Goal: Information Seeking & Learning: Check status

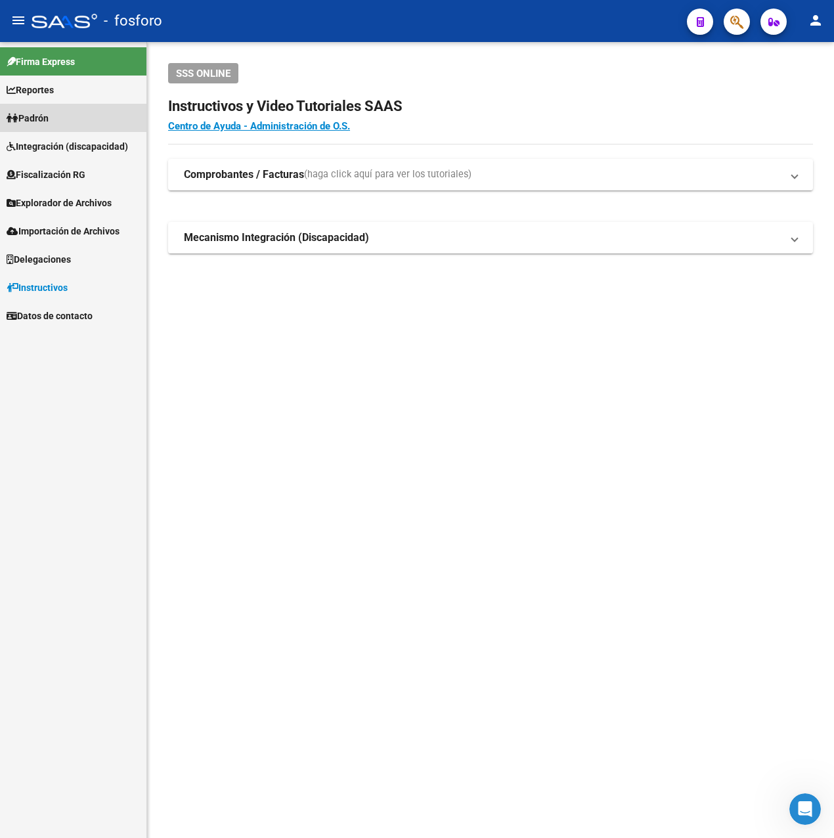
click at [48, 123] on span "Padrón" at bounding box center [28, 118] width 42 height 14
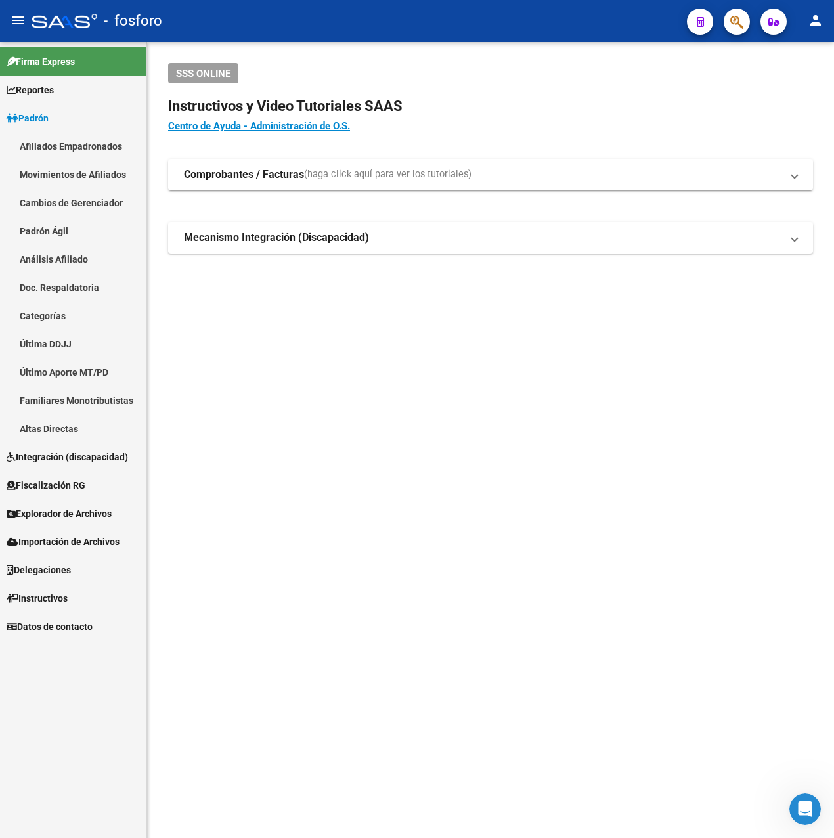
click at [46, 343] on link "Última DDJJ" at bounding box center [73, 344] width 146 height 28
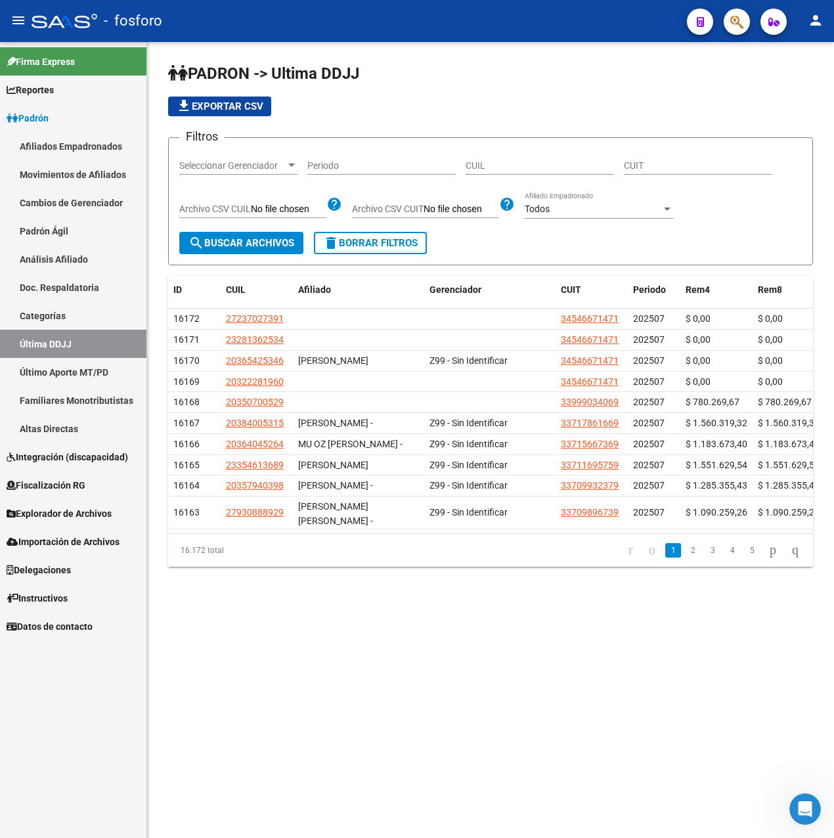
click at [76, 387] on link "Familiares Monotributistas" at bounding box center [73, 400] width 146 height 28
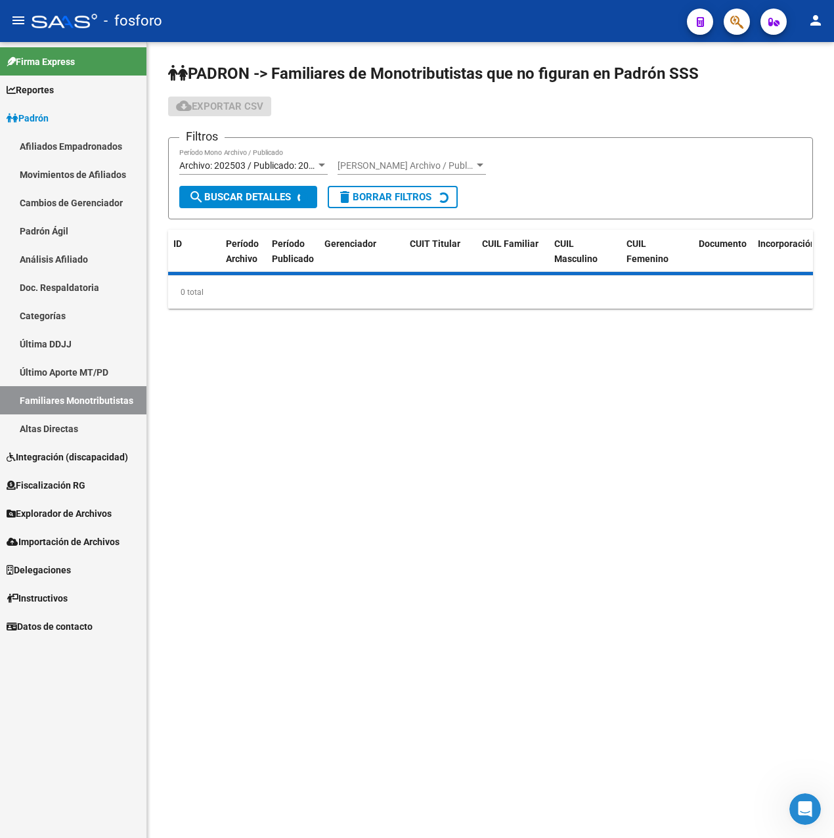
click at [71, 365] on link "Último Aporte MT/PD" at bounding box center [73, 372] width 146 height 28
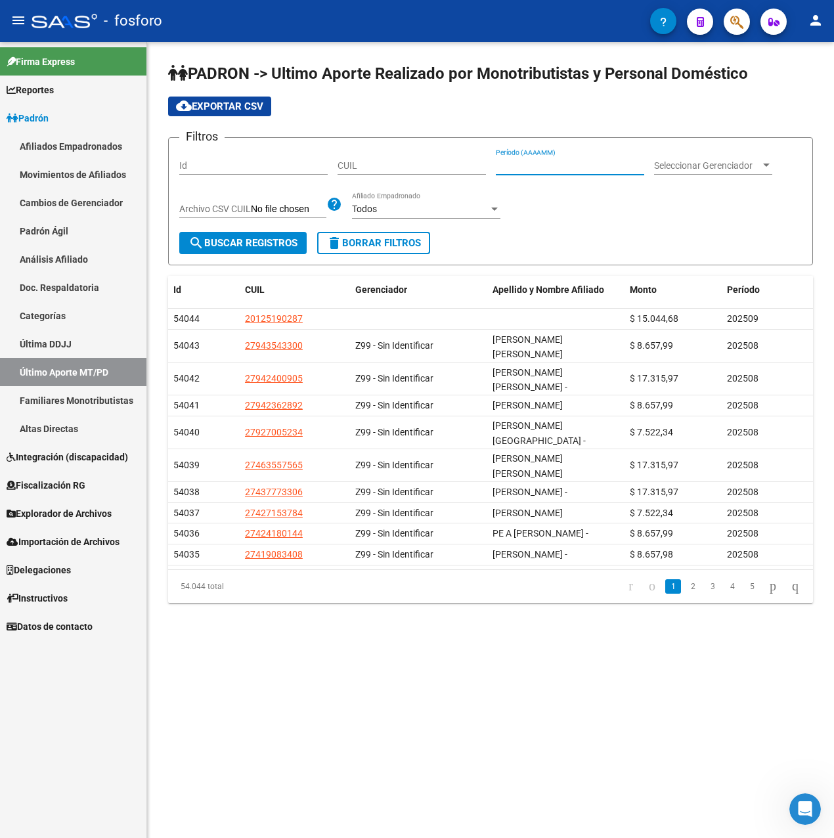
click at [568, 168] on input "Período (AAAAMM)" at bounding box center [570, 165] width 148 height 11
type input "202504"
click at [284, 242] on span "search Buscar Registros" at bounding box center [242, 243] width 109 height 12
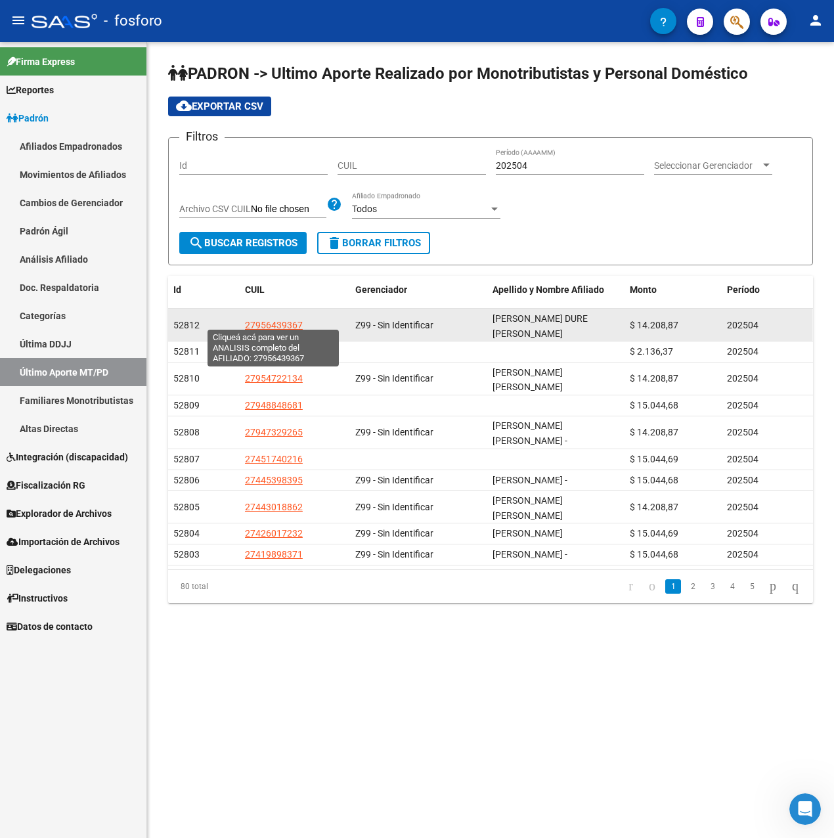
click at [280, 320] on span "27956439367" at bounding box center [274, 325] width 58 height 11
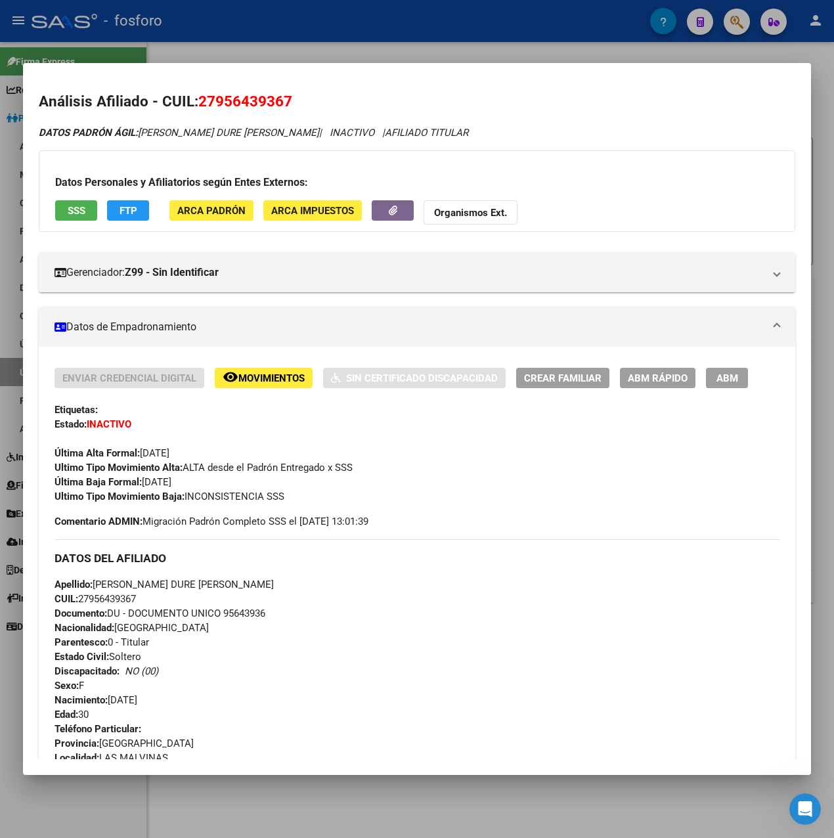
click at [414, 43] on div at bounding box center [417, 419] width 834 height 838
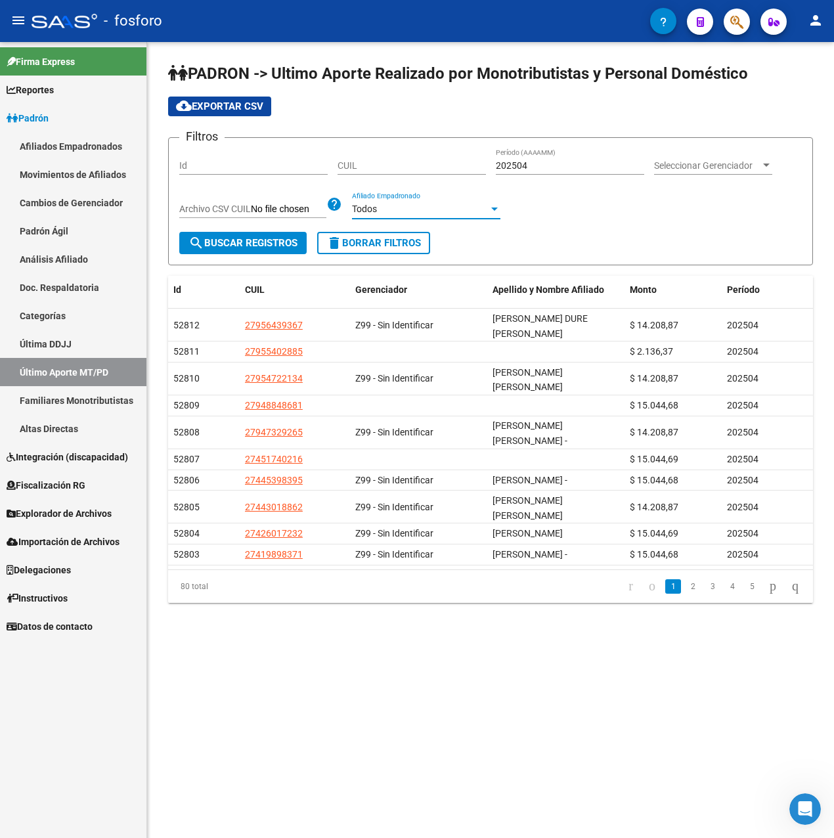
click at [421, 213] on div "Todos" at bounding box center [420, 209] width 137 height 11
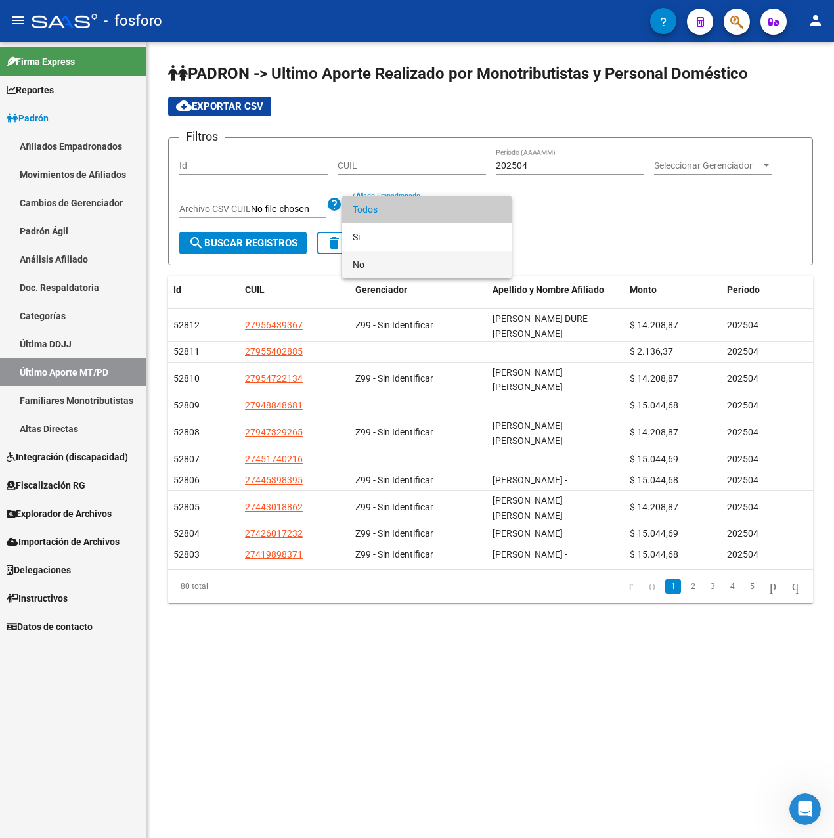
click at [384, 255] on span "No" at bounding box center [427, 265] width 148 height 28
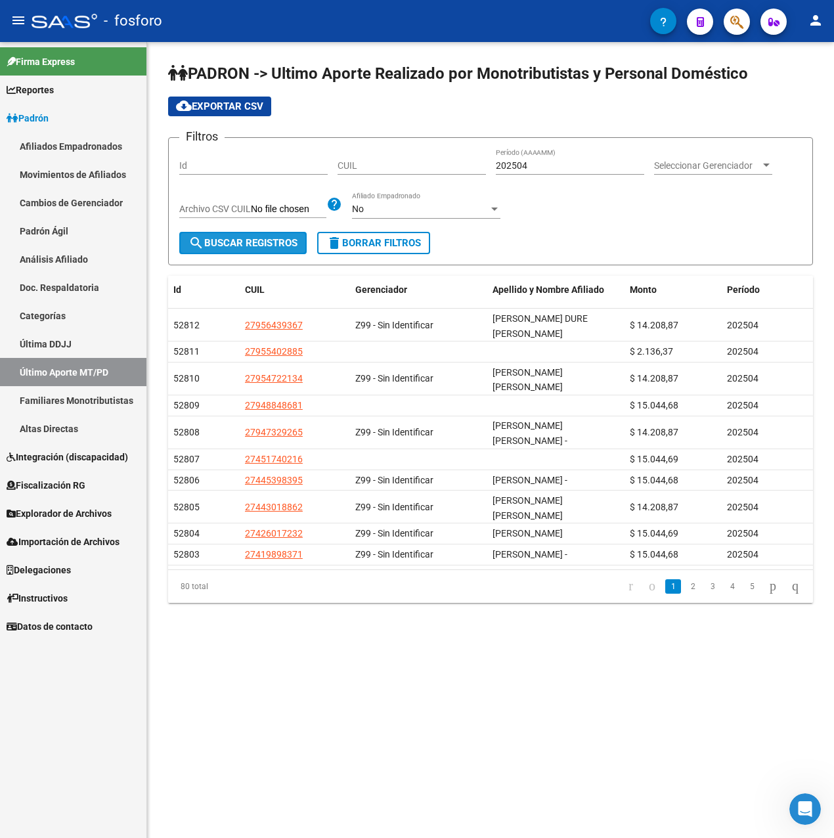
click at [232, 243] on span "search Buscar Registros" at bounding box center [242, 243] width 109 height 12
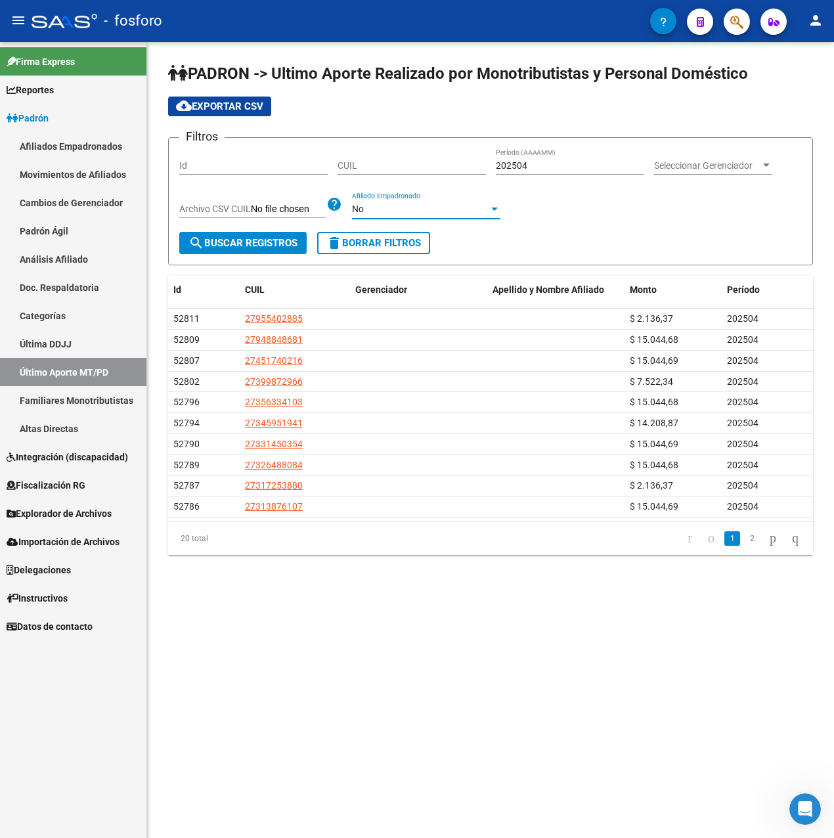
click at [391, 212] on div "No" at bounding box center [420, 209] width 137 height 11
click at [374, 173] on span "Si" at bounding box center [427, 182] width 148 height 28
click at [218, 245] on span "search Buscar Registros" at bounding box center [242, 243] width 109 height 12
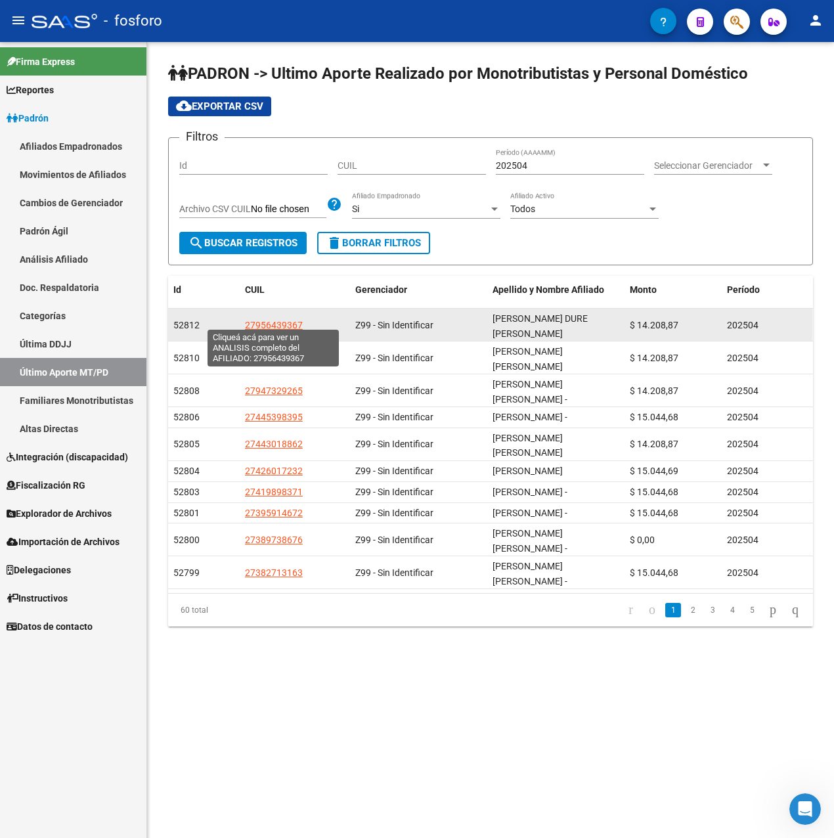
click at [250, 320] on span "27956439367" at bounding box center [274, 325] width 58 height 11
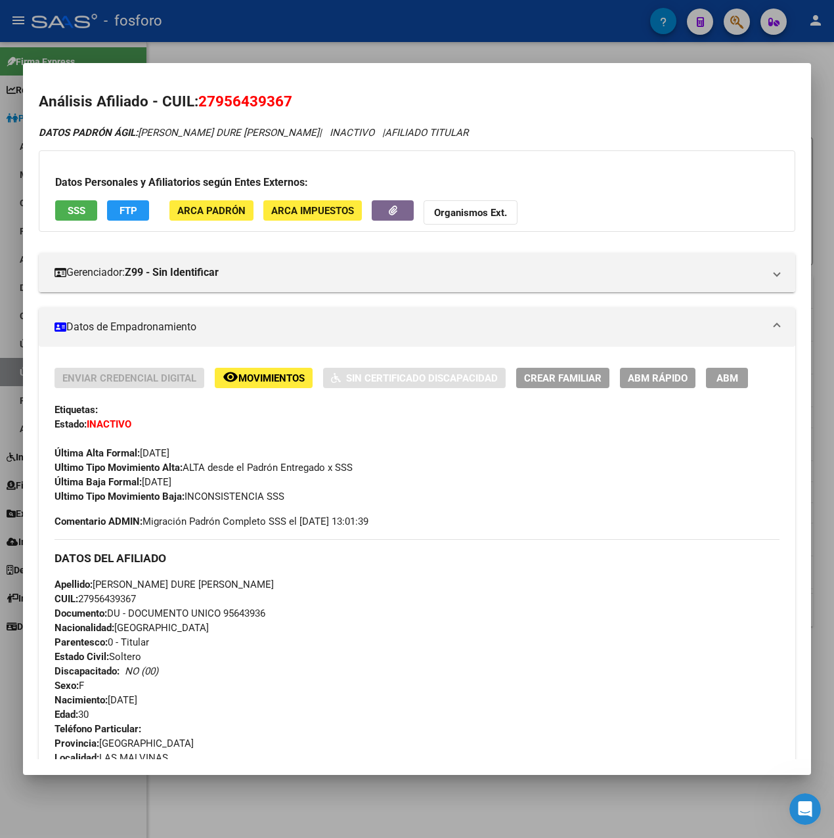
click at [349, 51] on div at bounding box center [417, 419] width 834 height 838
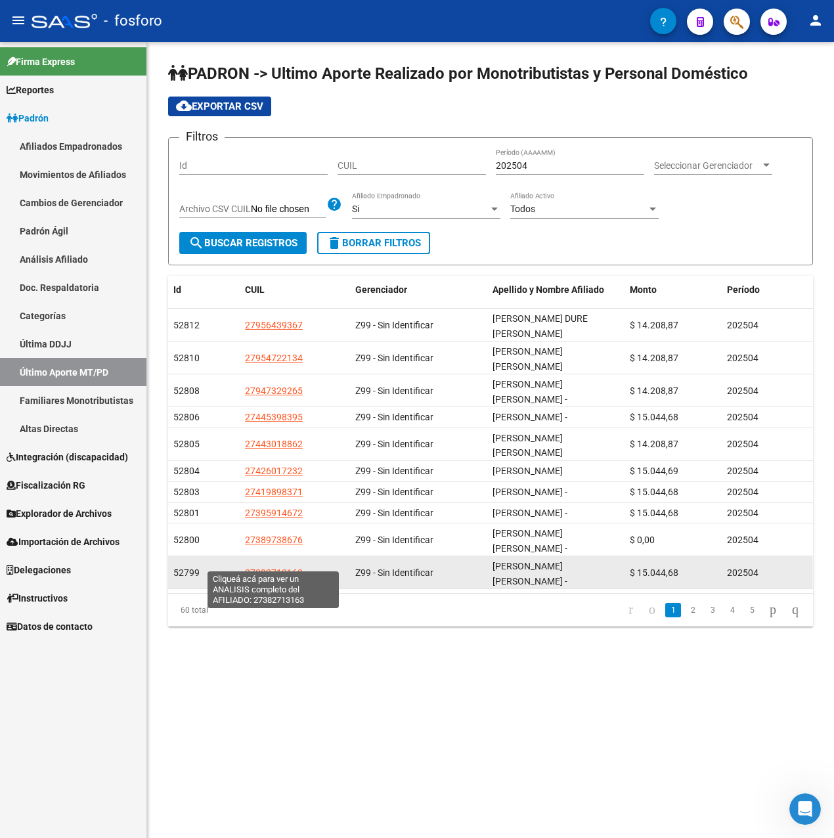
click at [263, 567] on span "27382713163" at bounding box center [274, 572] width 58 height 11
type textarea "27382713163"
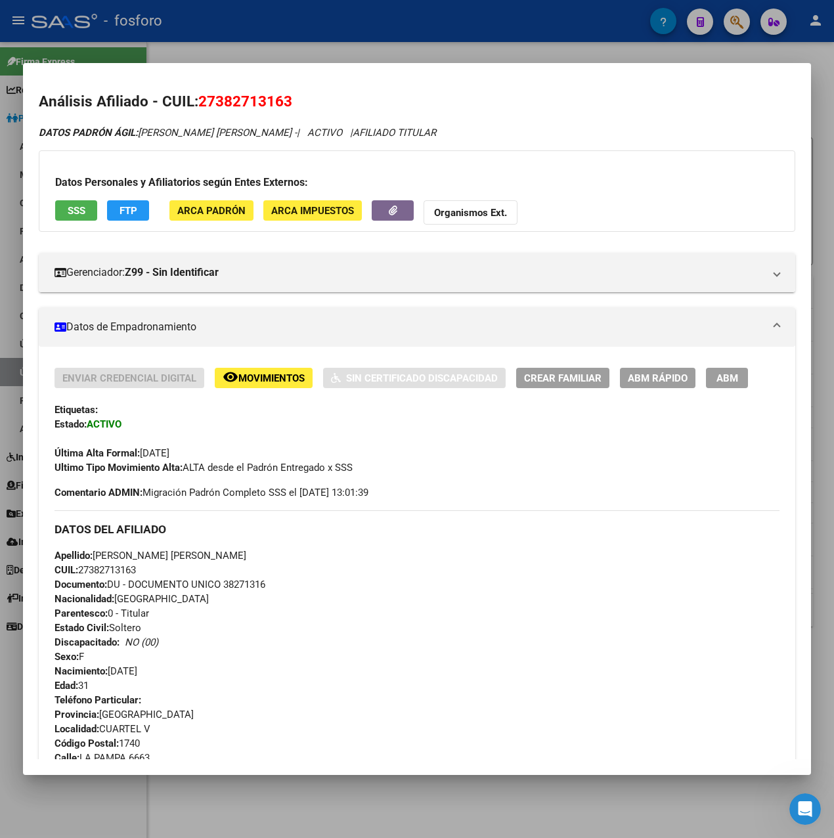
click at [383, 37] on div at bounding box center [417, 419] width 834 height 838
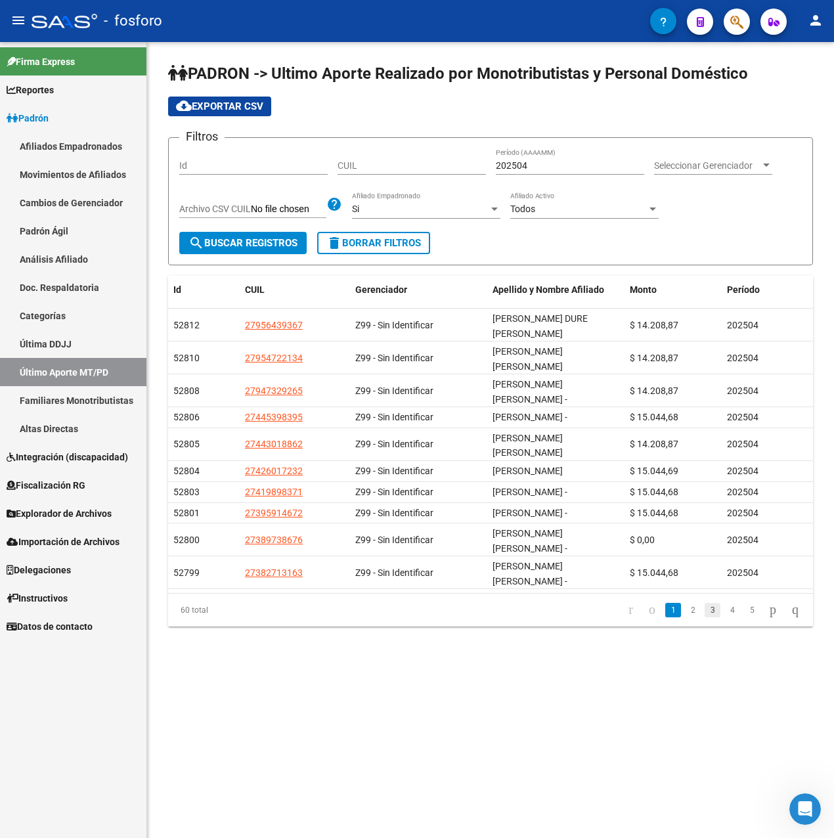
click at [705, 604] on link "3" at bounding box center [713, 610] width 16 height 14
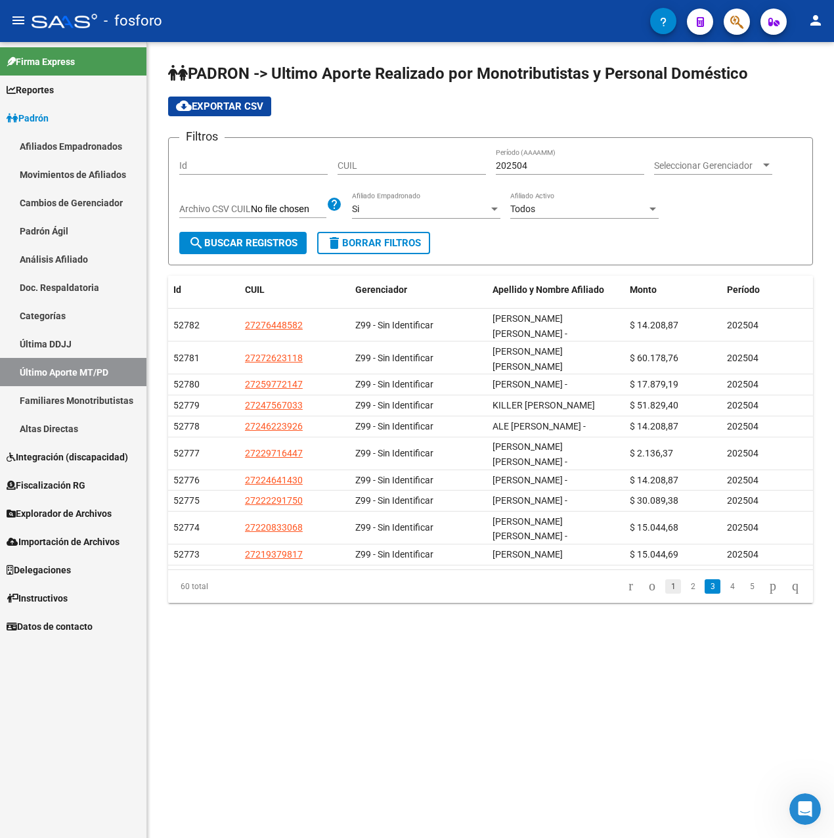
click at [665, 579] on link "1" at bounding box center [673, 586] width 16 height 14
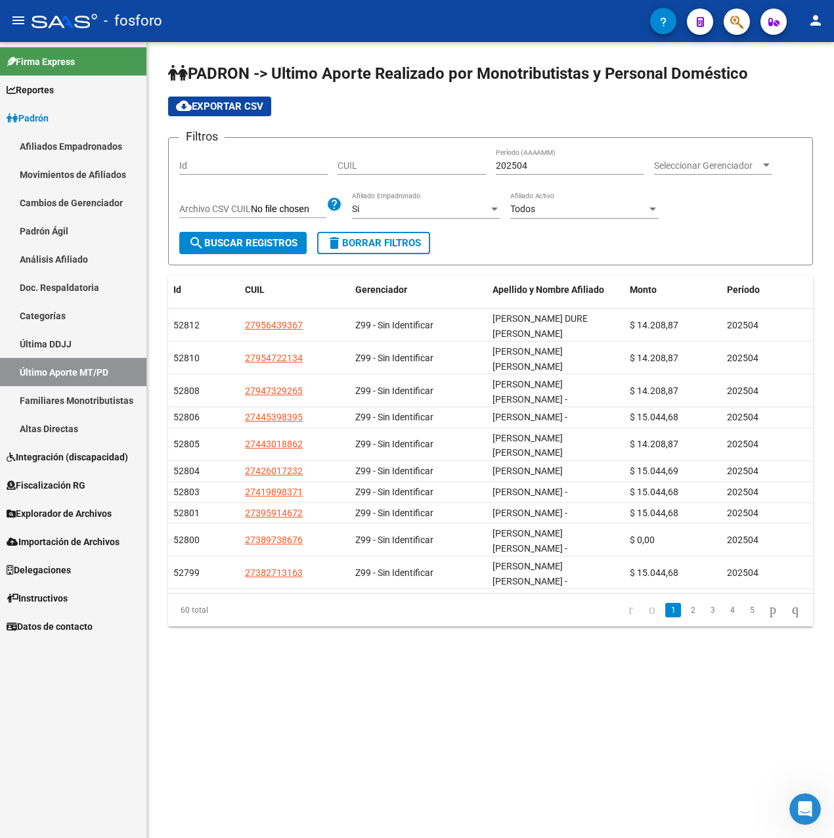
click at [242, 112] on button "cloud_download Exportar CSV" at bounding box center [219, 107] width 103 height 20
click at [60, 337] on link "Última DDJJ" at bounding box center [73, 344] width 146 height 28
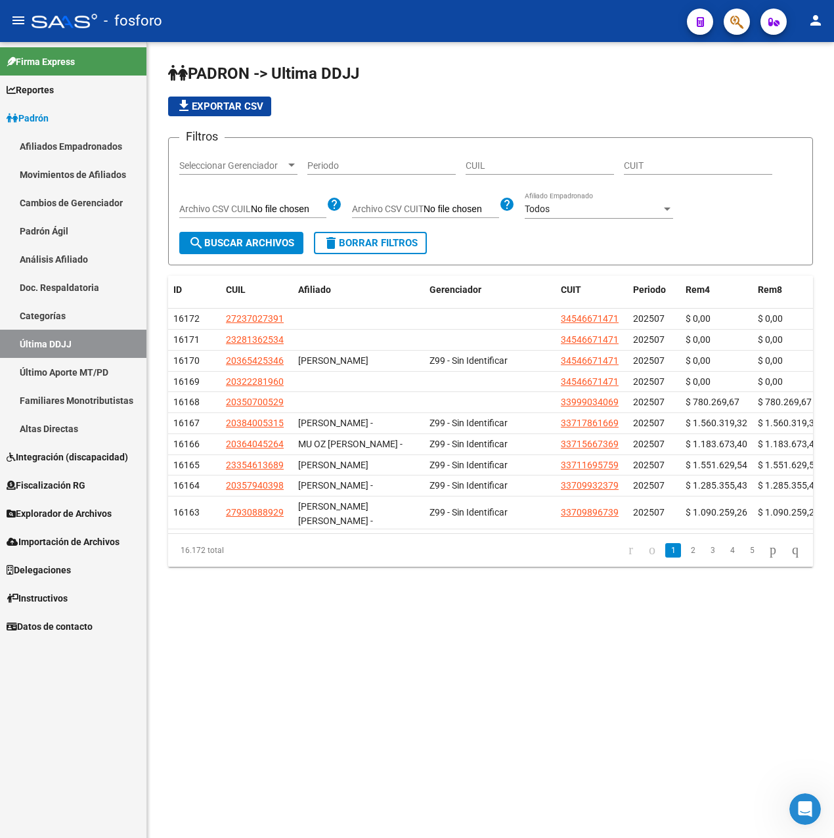
click at [360, 166] on input "Periodo" at bounding box center [381, 165] width 148 height 11
type input "202504"
click at [273, 245] on span "search Buscar Archivos" at bounding box center [241, 243] width 106 height 12
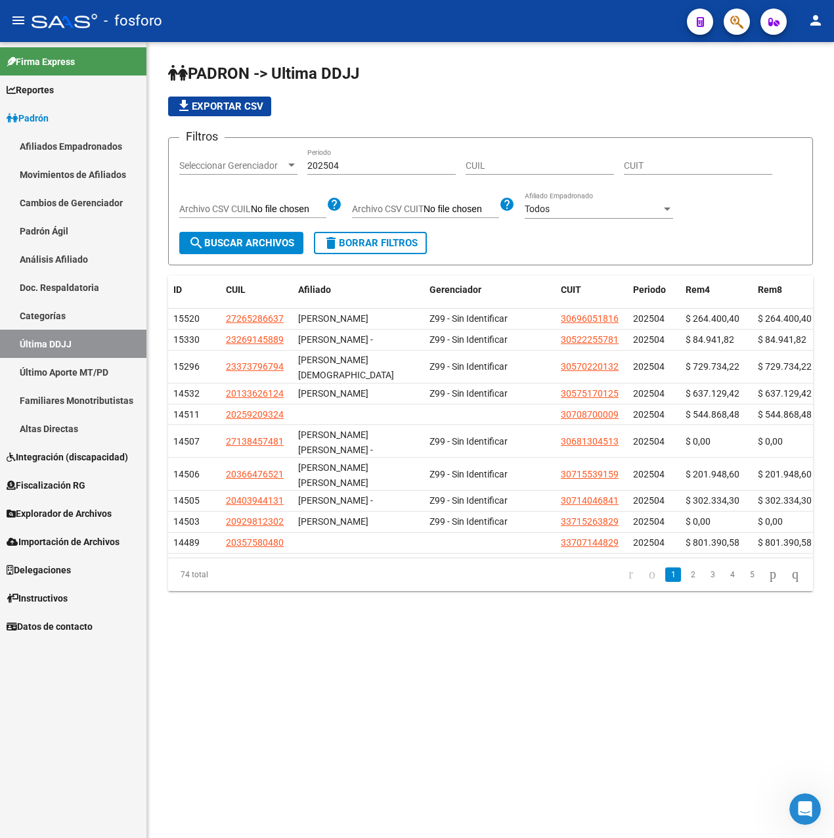
click at [588, 206] on div "Todos" at bounding box center [593, 209] width 137 height 11
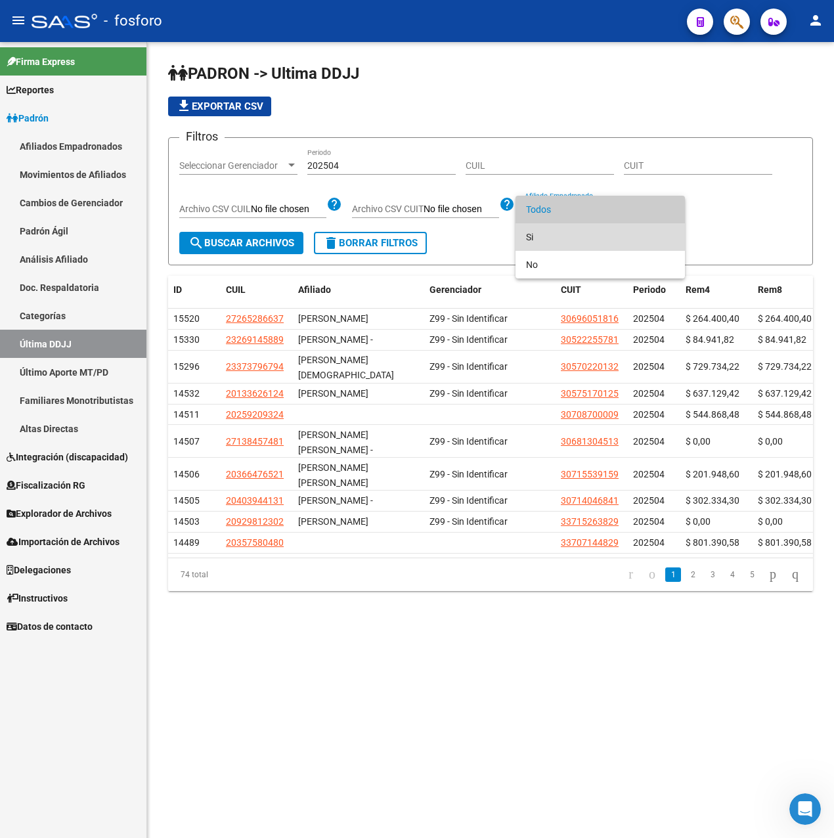
click at [552, 232] on span "Si" at bounding box center [600, 237] width 148 height 28
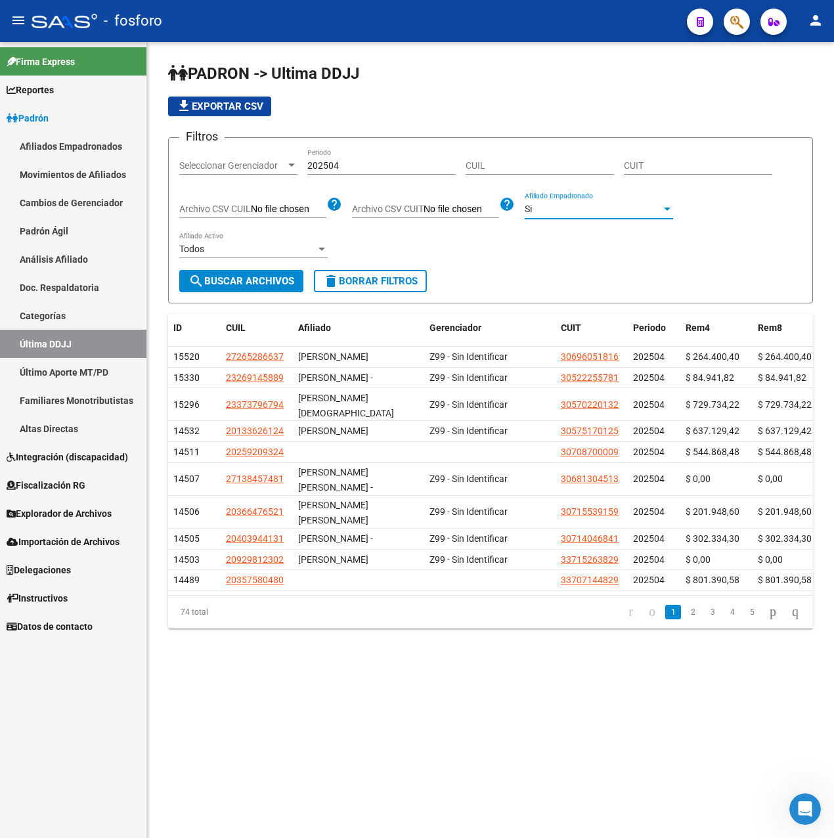
click at [248, 277] on span "search Buscar Archivos" at bounding box center [241, 281] width 106 height 12
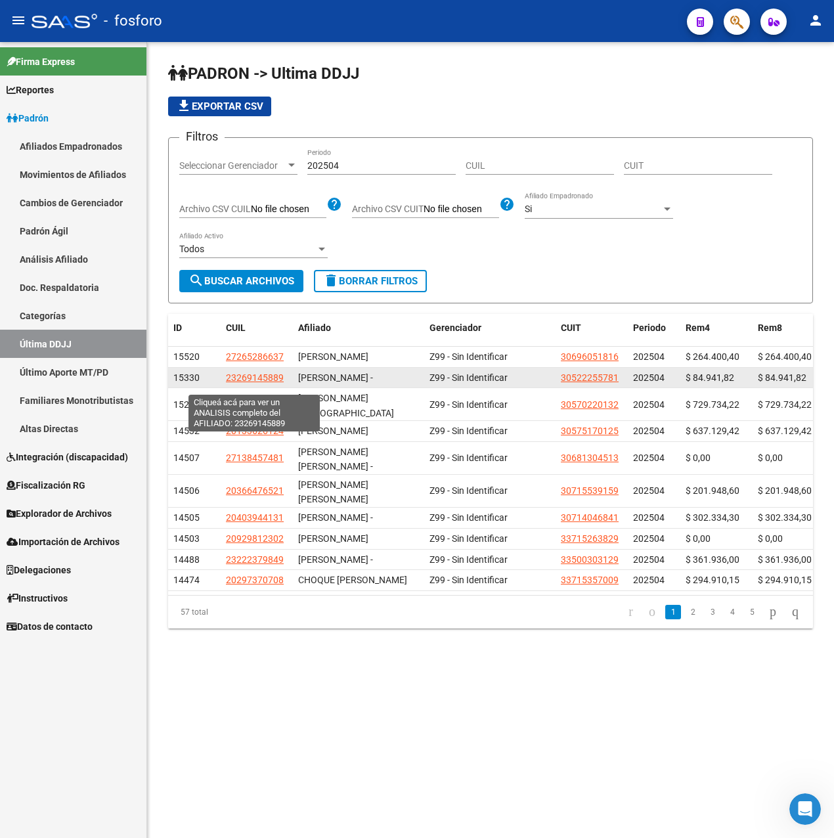
click at [269, 380] on span "23269145889" at bounding box center [255, 377] width 58 height 11
type textarea "23269145889"
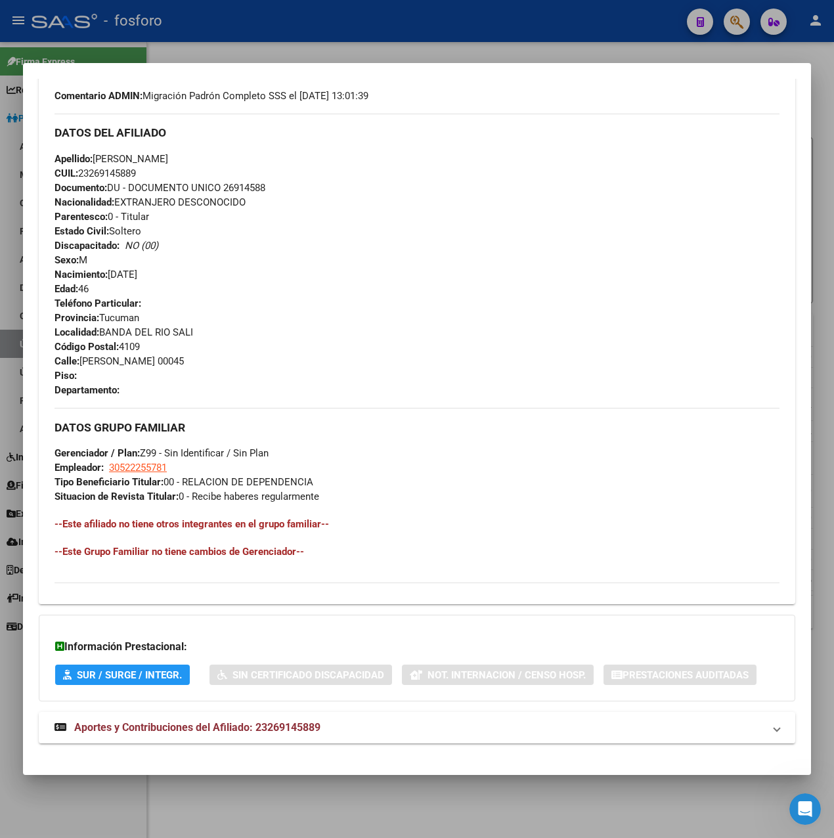
scroll to position [410, 0]
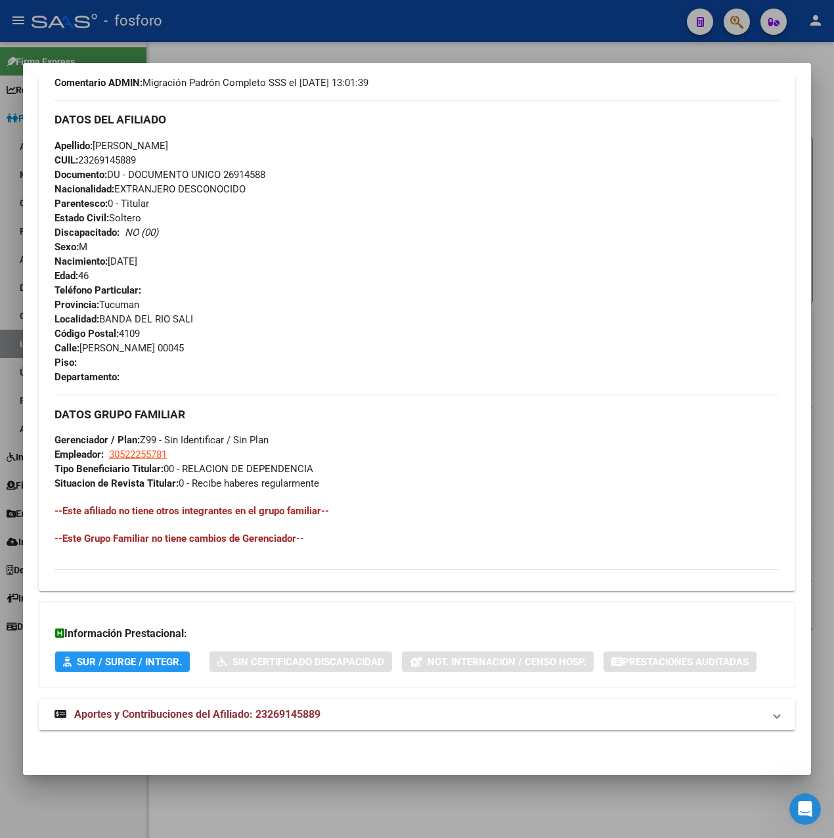
click at [195, 718] on span "Aportes y Contribuciones del Afiliado: 23269145889" at bounding box center [197, 714] width 246 height 12
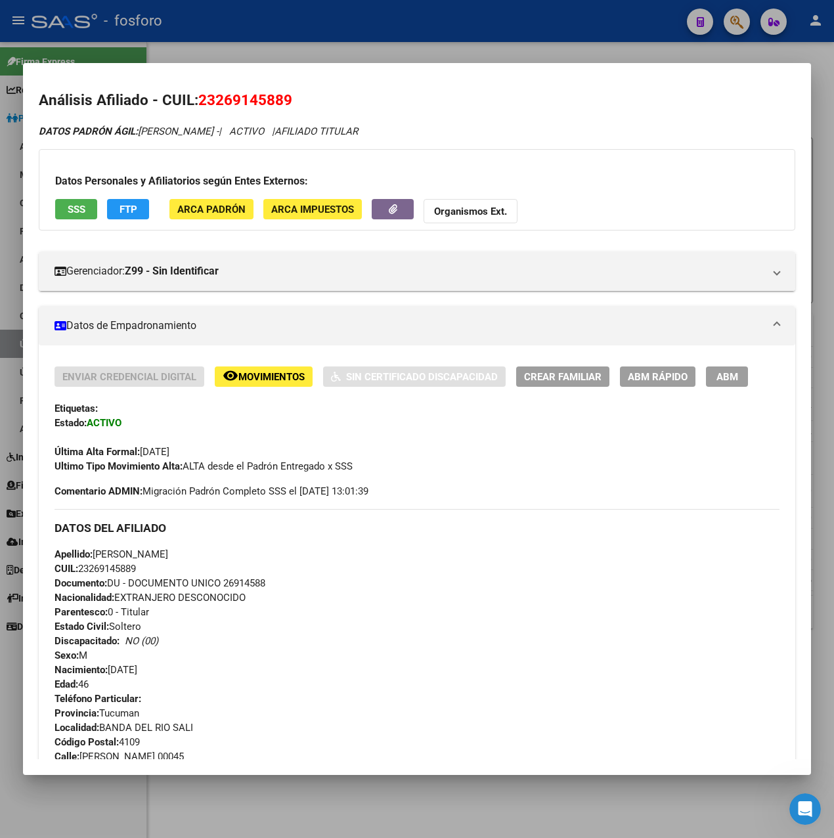
scroll to position [0, 0]
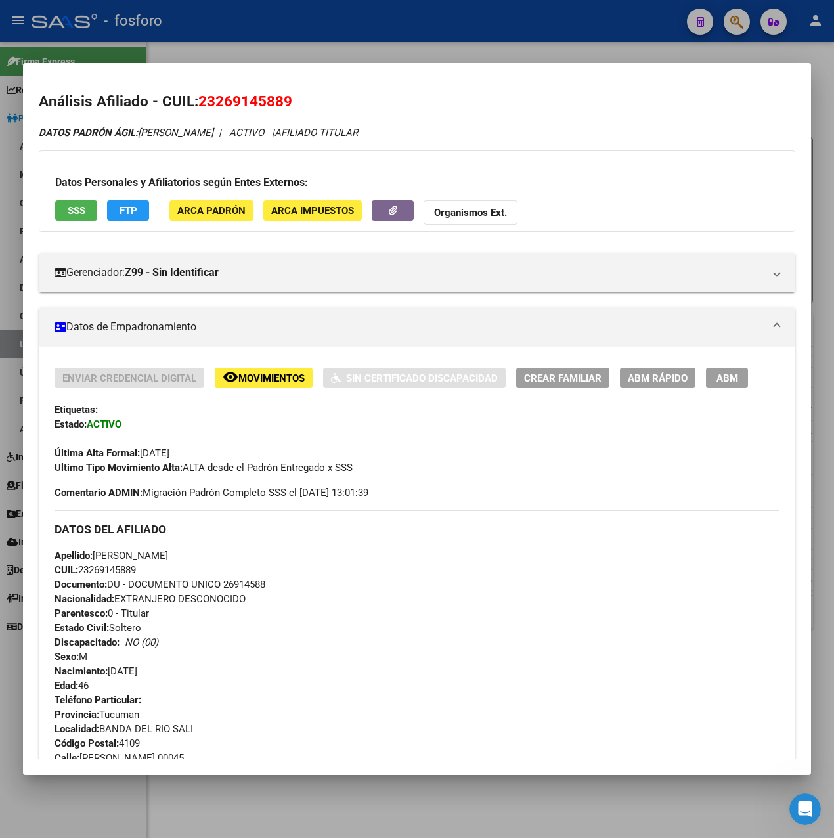
click at [436, 50] on div at bounding box center [417, 419] width 834 height 838
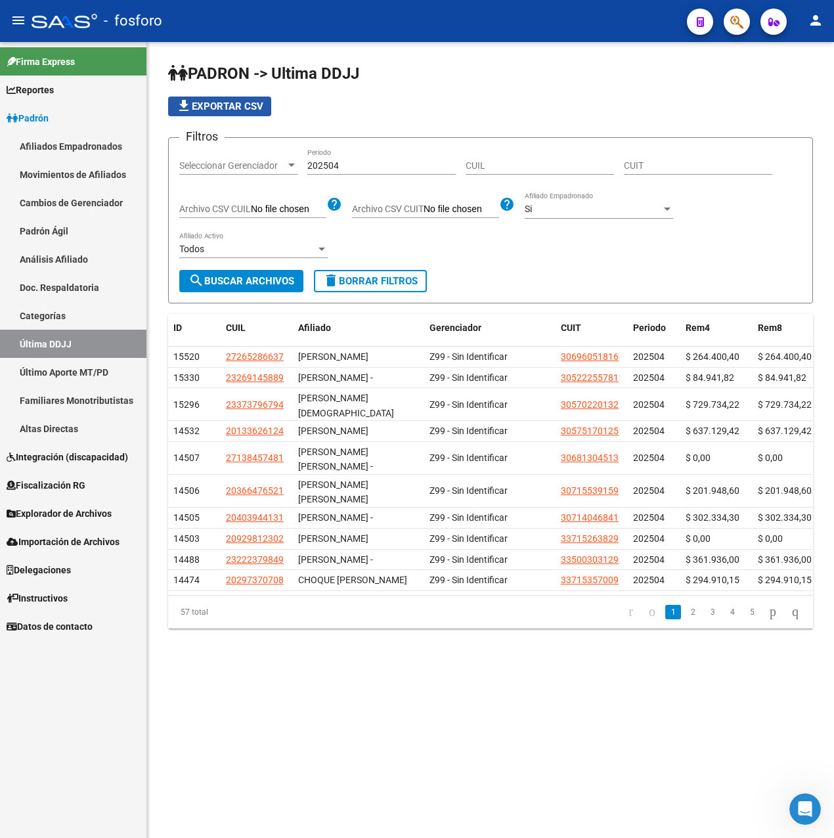
click at [241, 112] on button "file_download Exportar CSV" at bounding box center [219, 107] width 103 height 20
click at [56, 109] on link "Padrón" at bounding box center [73, 118] width 146 height 28
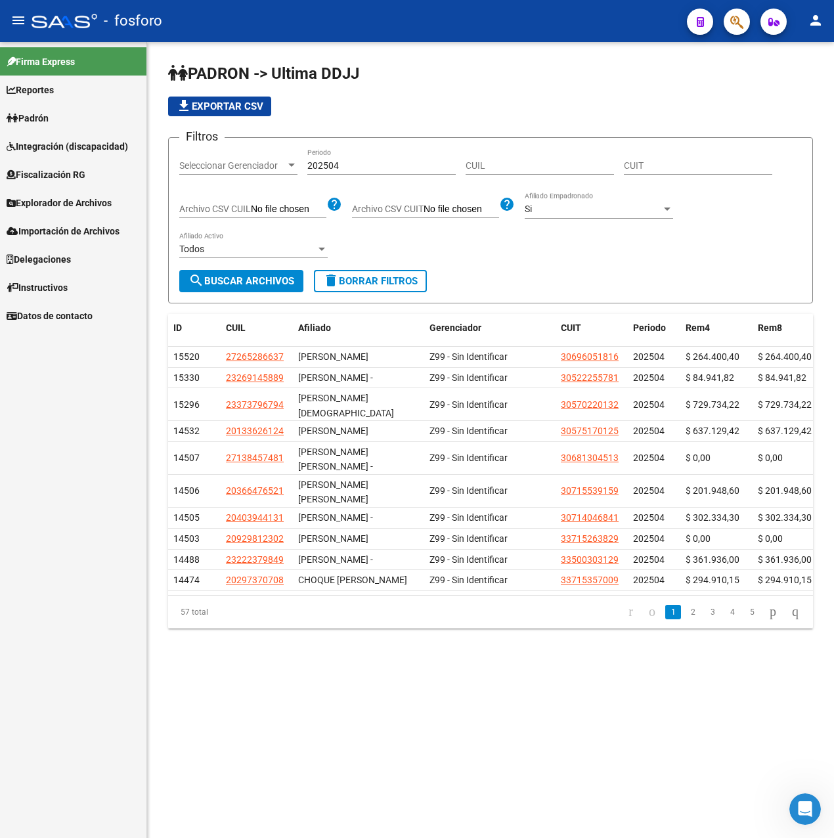
click at [64, 139] on mat-nav-list "Firma Express Reportes Padrón Traspasos x O.S. Traspasos x Gerenciador Traspaso…" at bounding box center [73, 186] width 146 height 288
click at [71, 109] on link "Padrón" at bounding box center [73, 118] width 146 height 28
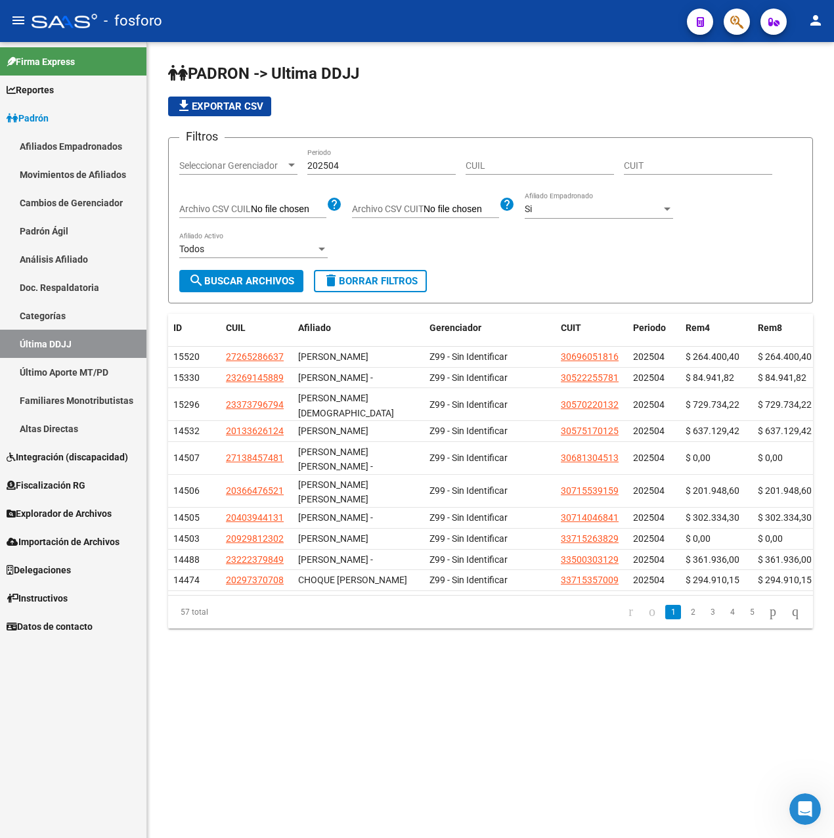
click at [77, 150] on link "Afiliados Empadronados" at bounding box center [73, 146] width 146 height 28
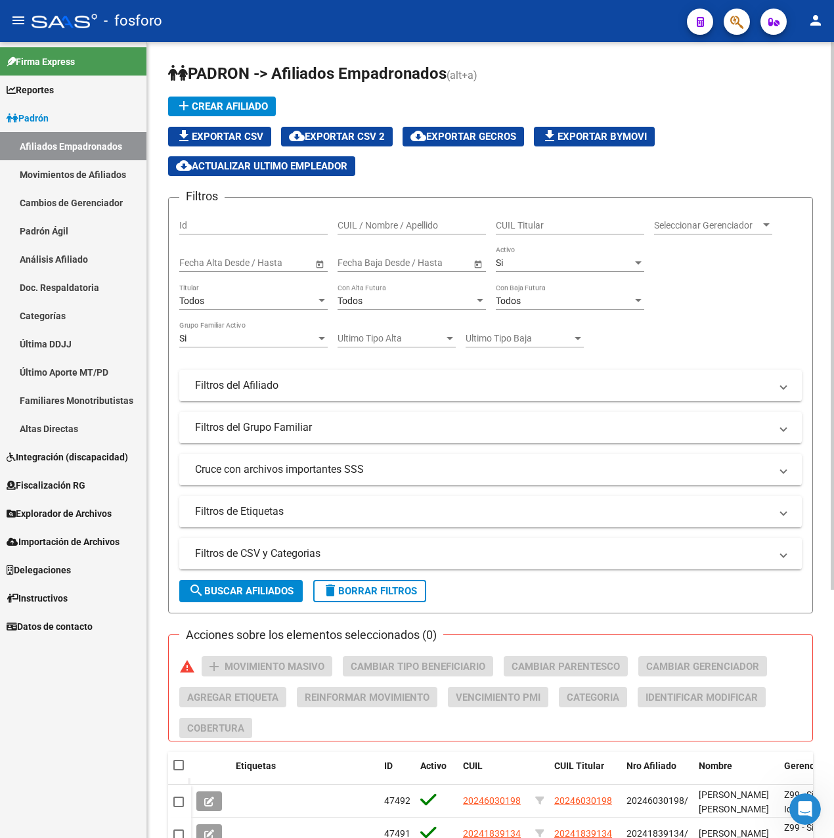
click at [286, 550] on mat-panel-title "Filtros de CSV y Categorias" at bounding box center [482, 553] width 575 height 14
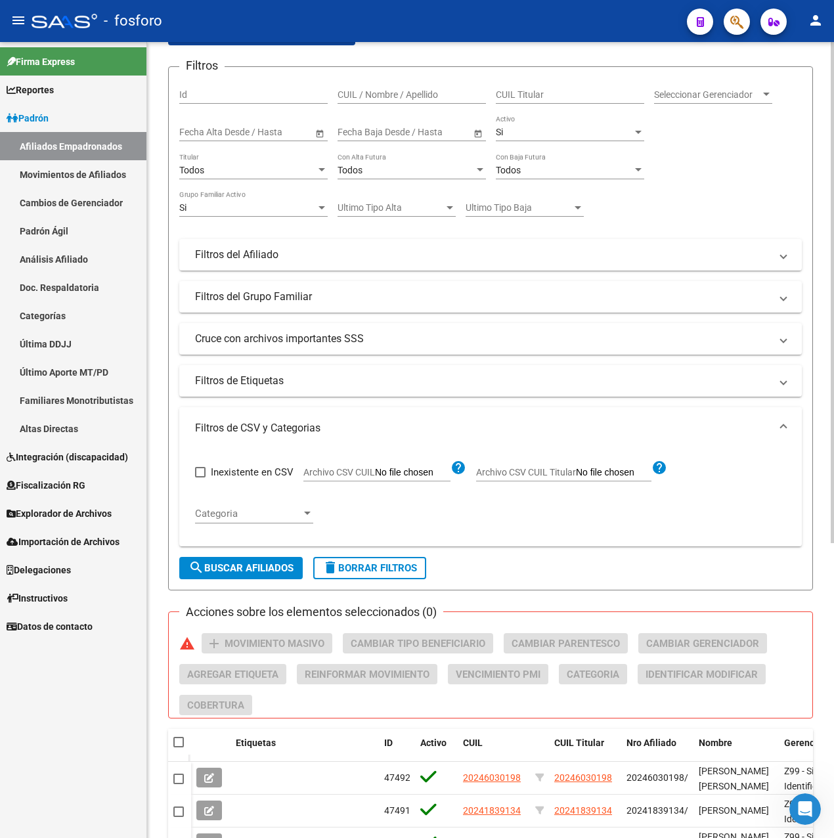
scroll to position [131, 0]
click at [442, 472] on input "Archivo CSV CUIL" at bounding box center [413, 472] width 76 height 12
type input "C:\fakepath\ÚltimoAporteMT-PD (1).csv"
click at [479, 466] on span "Eliminar" at bounding box center [473, 472] width 45 height 12
click at [393, 468] on input "Archivo CSV CUIL" at bounding box center [413, 472] width 76 height 12
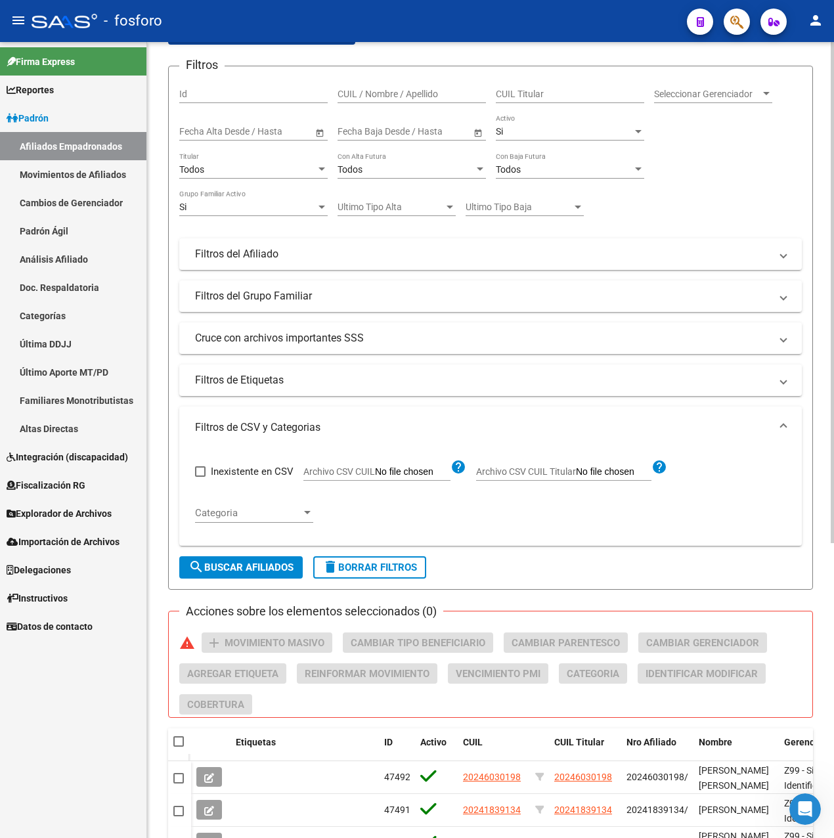
type input "C:\fakepath\bajas_mono_sinaporte.csv"
click at [273, 570] on span "search Buscar Afiliados" at bounding box center [240, 568] width 105 height 12
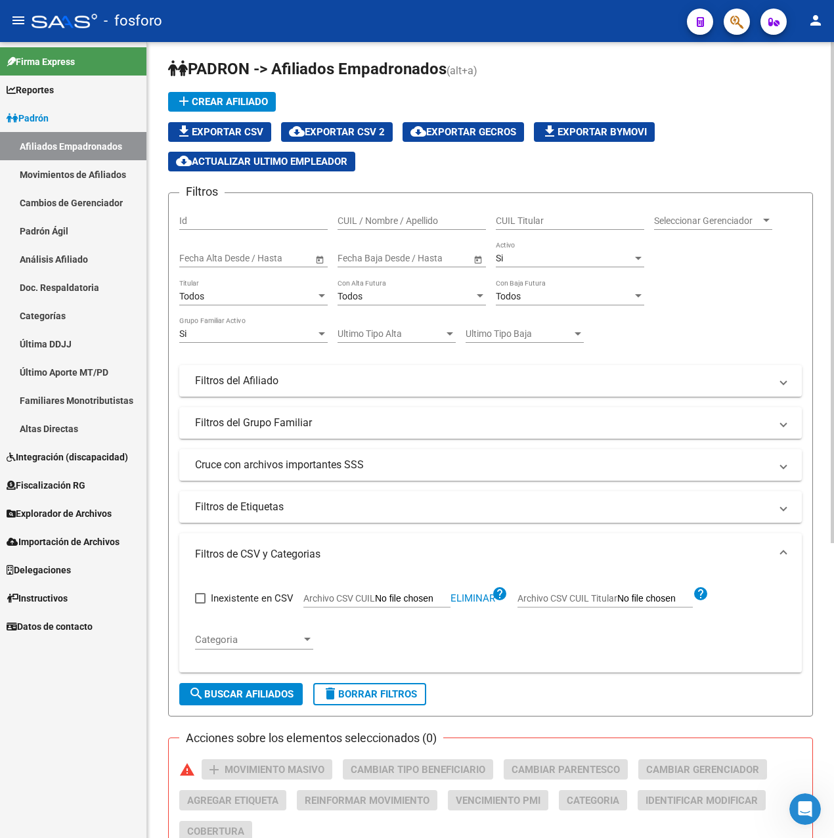
scroll to position [0, 0]
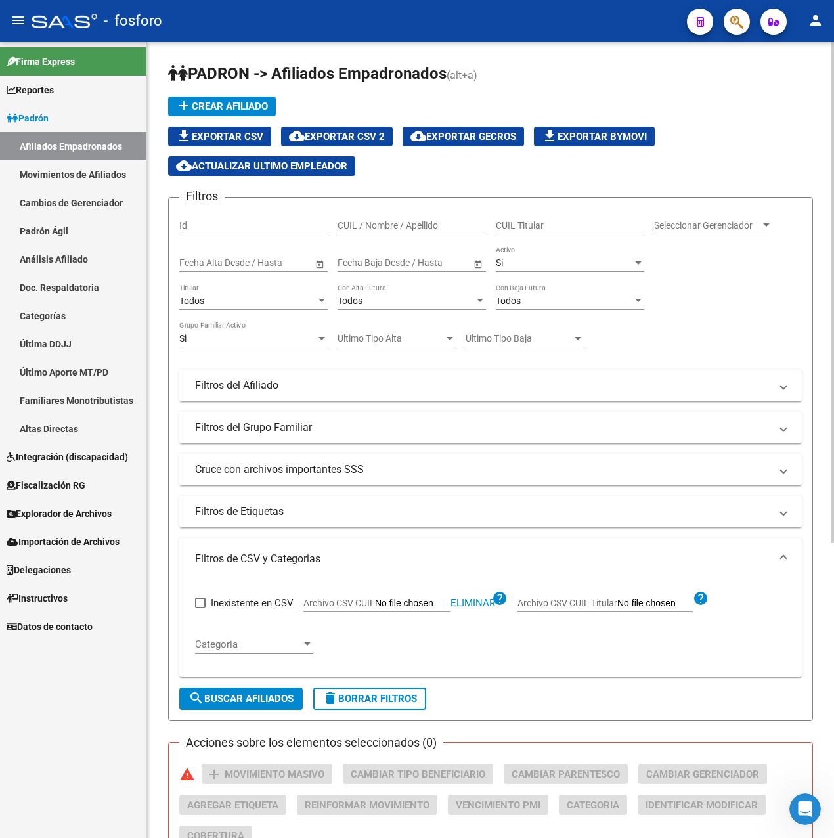
click at [241, 303] on div "Todos" at bounding box center [247, 301] width 137 height 11
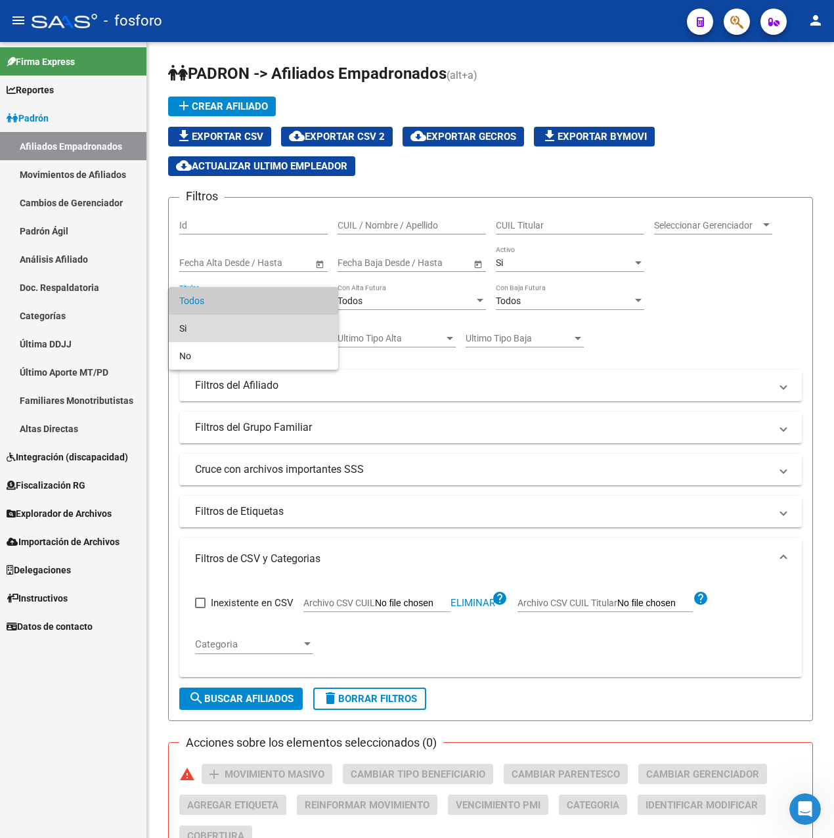
click at [223, 324] on span "Si" at bounding box center [253, 329] width 148 height 28
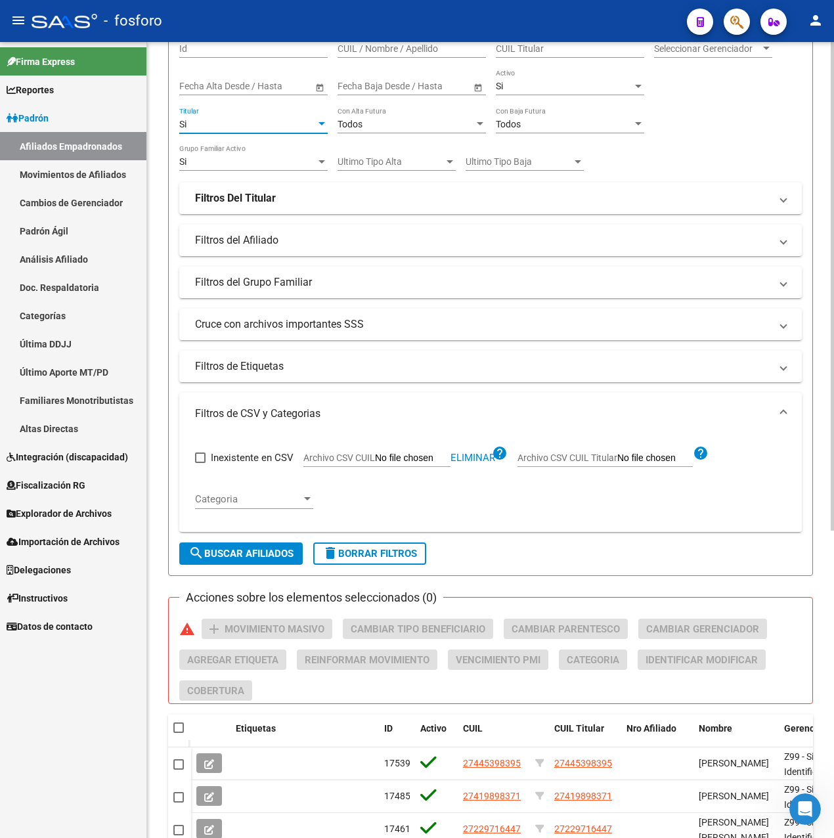
scroll to position [197, 0]
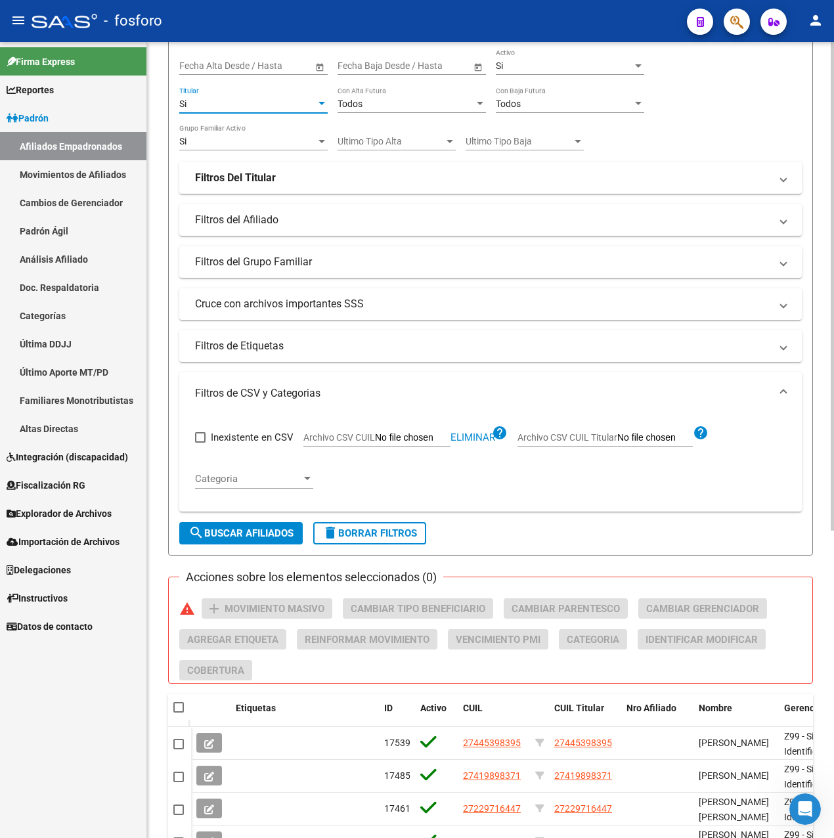
click at [276, 537] on span "search Buscar Afiliados" at bounding box center [240, 533] width 105 height 12
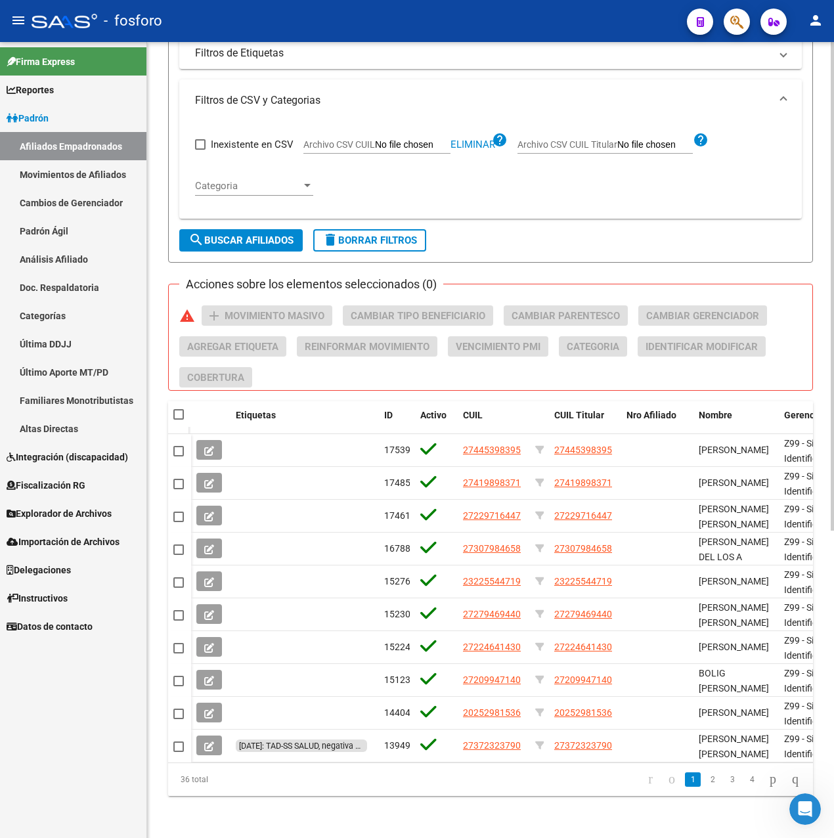
scroll to position [500, 0]
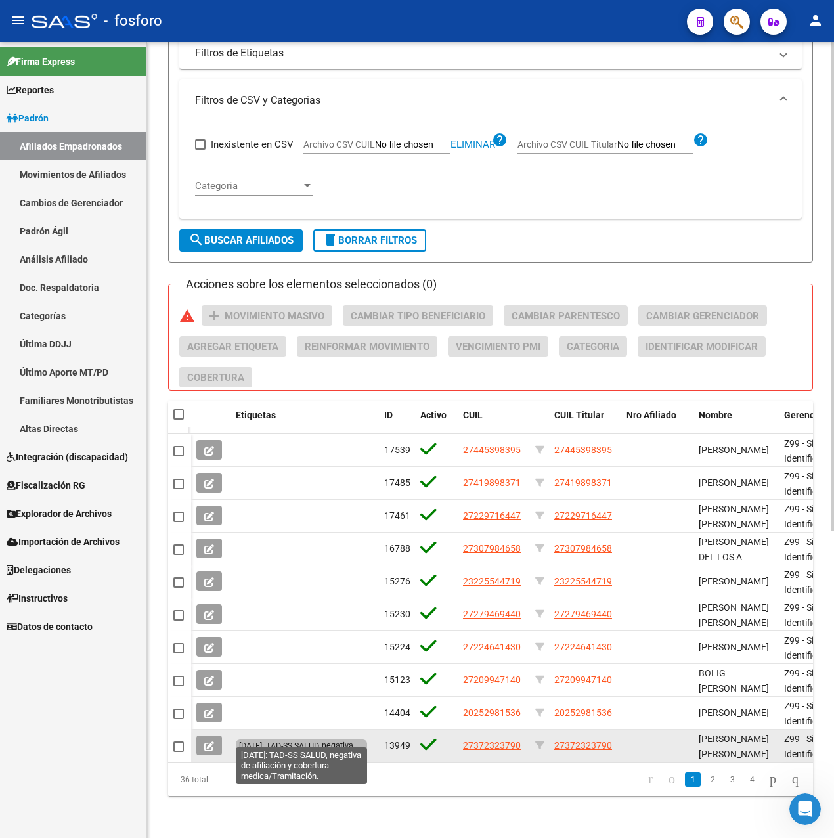
click at [307, 741] on span "[DATE]: TAD-SS SALUD, negativa de afiliación y cobertura medica/Tramitación." at bounding box center [301, 746] width 125 height 10
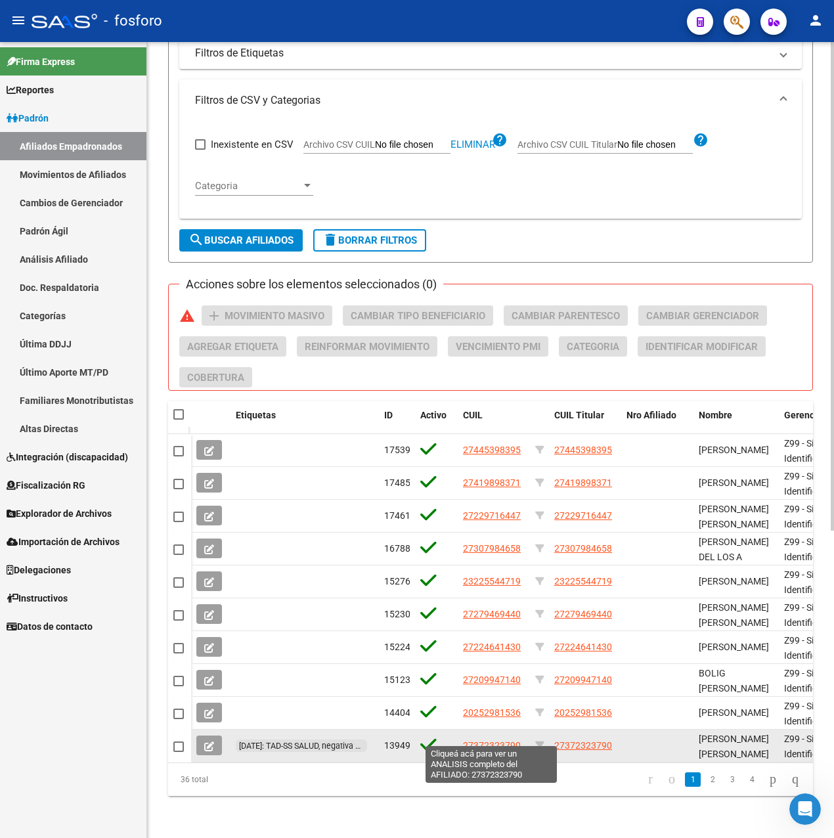
click at [479, 740] on span "27372323790" at bounding box center [492, 745] width 58 height 11
type textarea "27372323790"
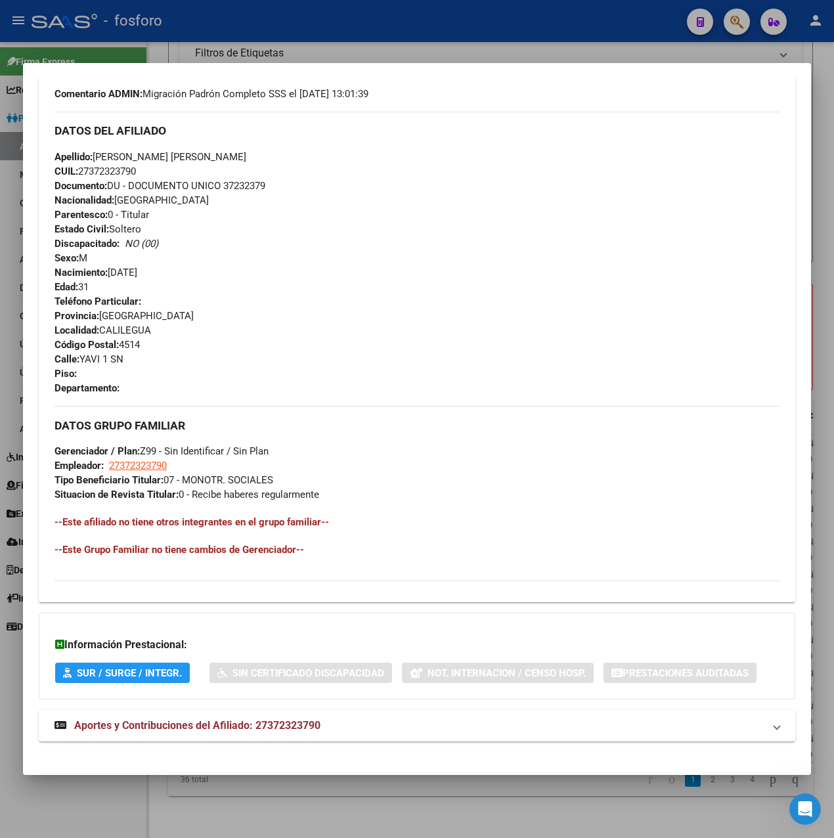
scroll to position [410, 0]
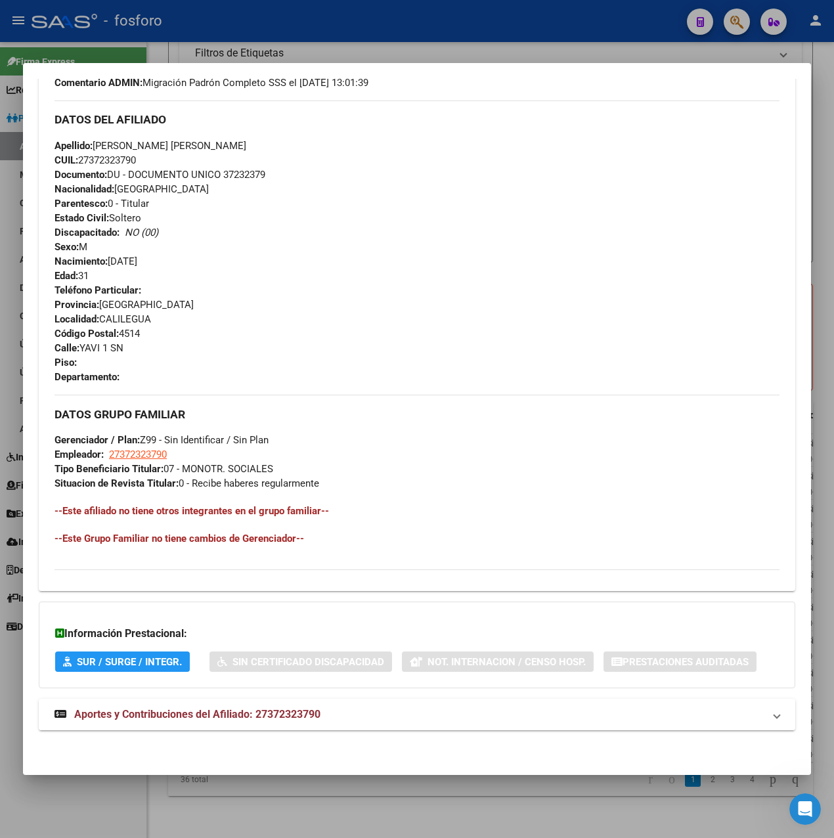
click at [323, 714] on mat-panel-title "Aportes y Contribuciones del Afiliado: 27372323790" at bounding box center [409, 715] width 709 height 16
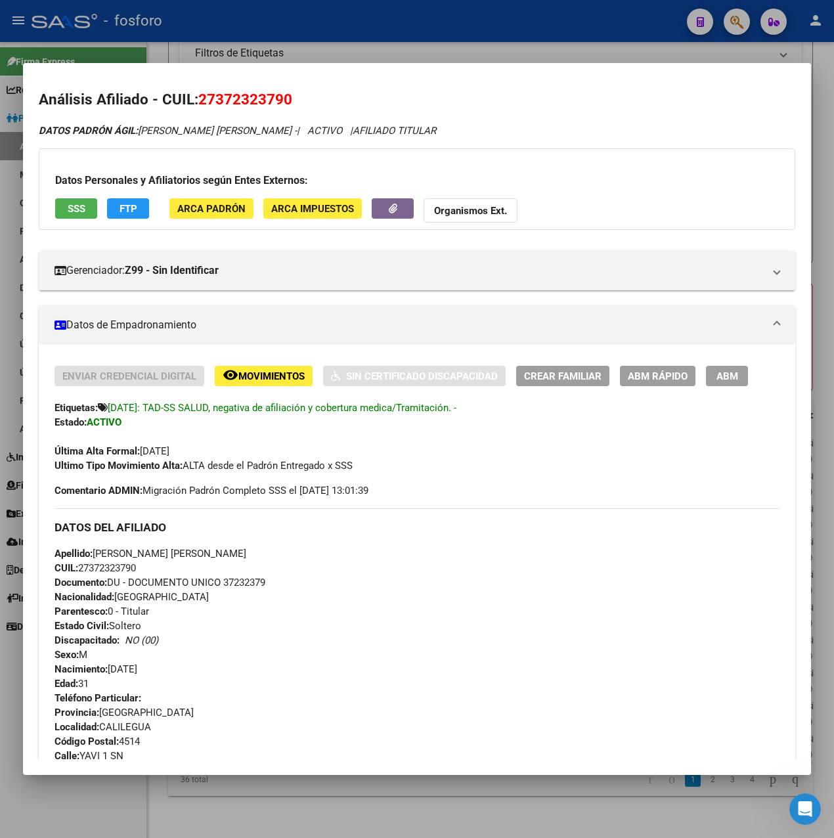
scroll to position [0, 0]
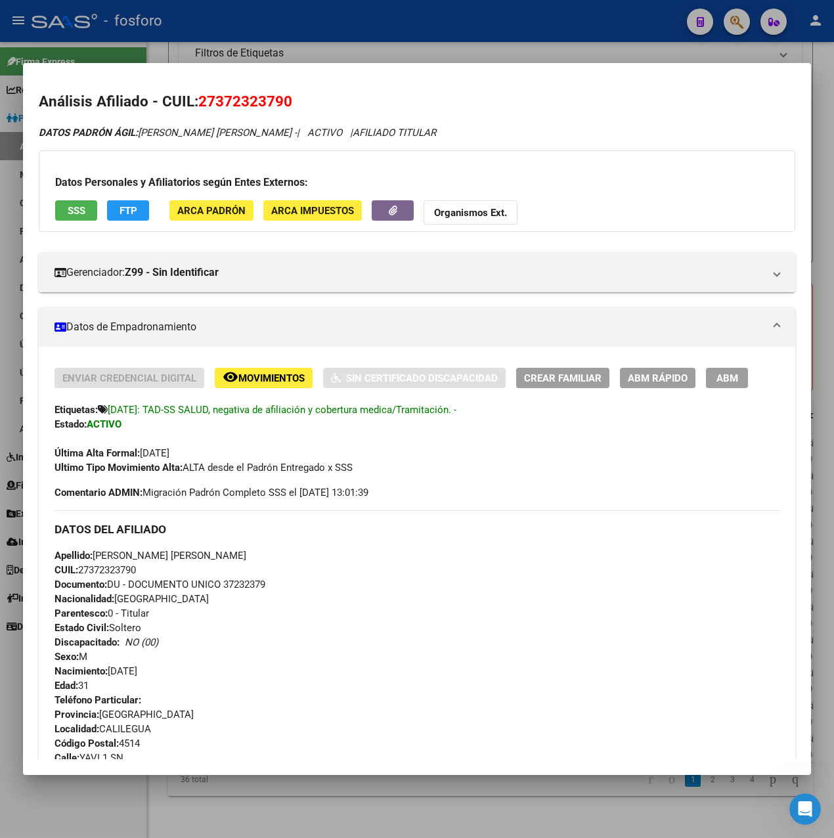
drag, startPoint x: 198, startPoint y: 95, endPoint x: 293, endPoint y: 99, distance: 95.3
click at [293, 99] on h2 "Análisis Afiliado - CUIL: 27372323790" at bounding box center [417, 102] width 757 height 22
drag, startPoint x: 293, startPoint y: 99, endPoint x: 278, endPoint y: 99, distance: 15.1
copy span "27372323790"
click at [340, 466] on span "Ultimo Tipo Movimiento Alta: ALTA desde el Padrón Entregado x SSS" at bounding box center [204, 468] width 298 height 12
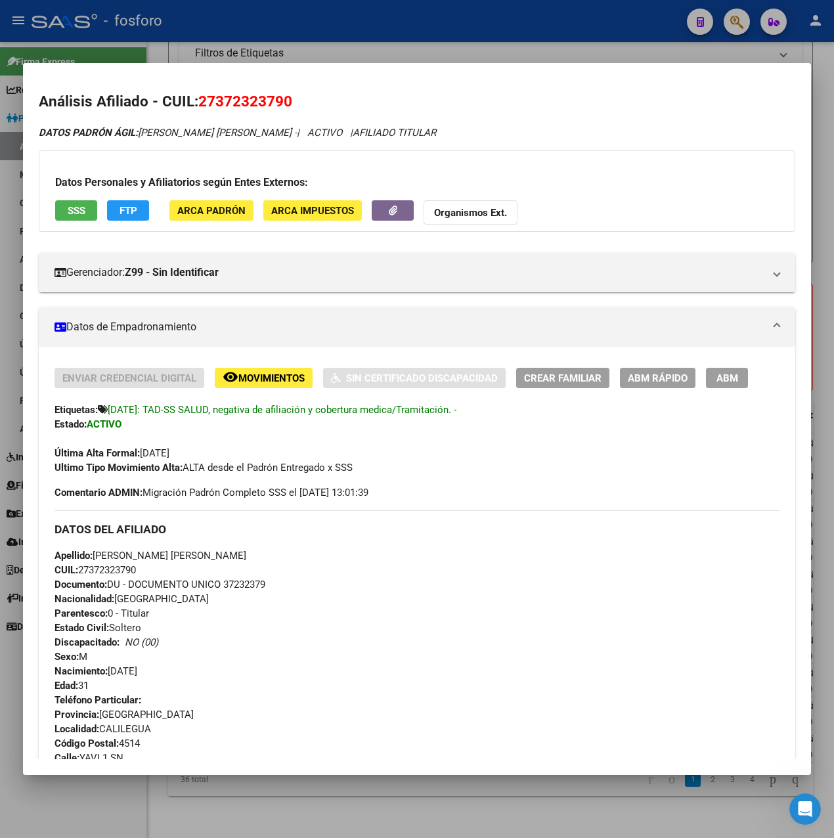
drag, startPoint x: 97, startPoint y: 555, endPoint x: 217, endPoint y: 555, distance: 119.5
click at [217, 555] on span "Apellido: [PERSON_NAME] [PERSON_NAME]" at bounding box center [151, 556] width 192 height 12
drag, startPoint x: 217, startPoint y: 555, endPoint x: 285, endPoint y: 555, distance: 68.3
click at [285, 555] on div "Apellido: [PERSON_NAME] [PERSON_NAME] CUIL: 27372323790 Documento: DU - DOCUMEN…" at bounding box center [417, 620] width 725 height 144
drag, startPoint x: 116, startPoint y: 413, endPoint x: 257, endPoint y: 420, distance: 142.0
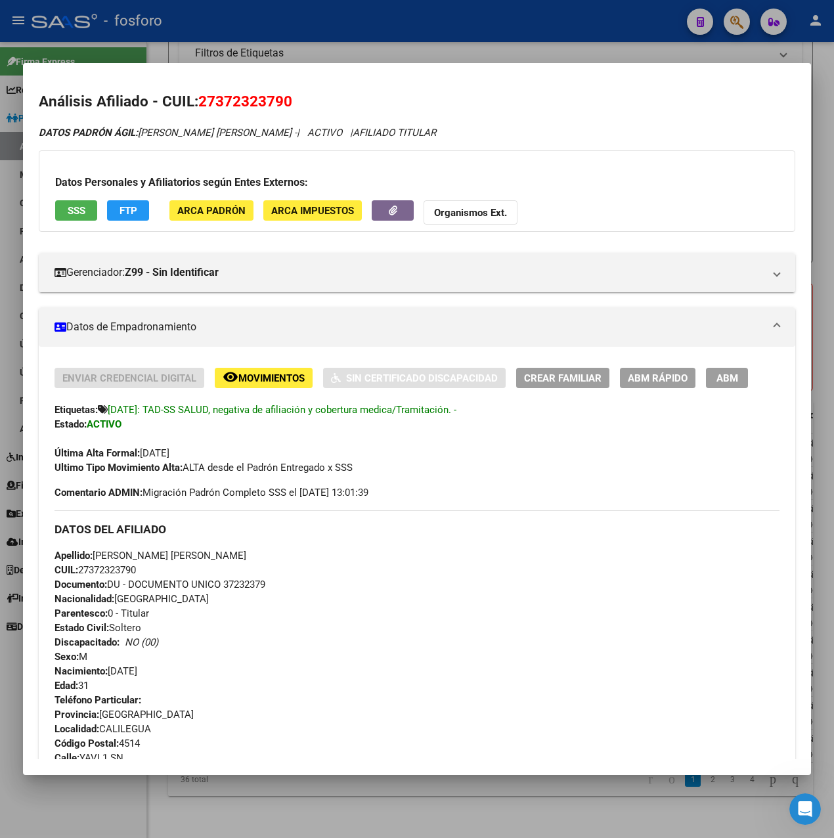
click at [257, 420] on div "Enviar Credencial Digital remove_red_eye Movimientos Sin Certificado Discapacid…" at bounding box center [417, 421] width 725 height 107
drag, startPoint x: 257, startPoint y: 420, endPoint x: 279, endPoint y: 440, distance: 29.3
click at [279, 440] on div "Última Alta Formal: [DATE]" at bounding box center [417, 445] width 725 height 29
drag, startPoint x: 188, startPoint y: 411, endPoint x: 248, endPoint y: 414, distance: 60.5
click at [248, 414] on span "[DATE]: TAD-SS SALUD, negativa de afiliación y cobertura medica/Tramitación. -" at bounding box center [282, 410] width 349 height 12
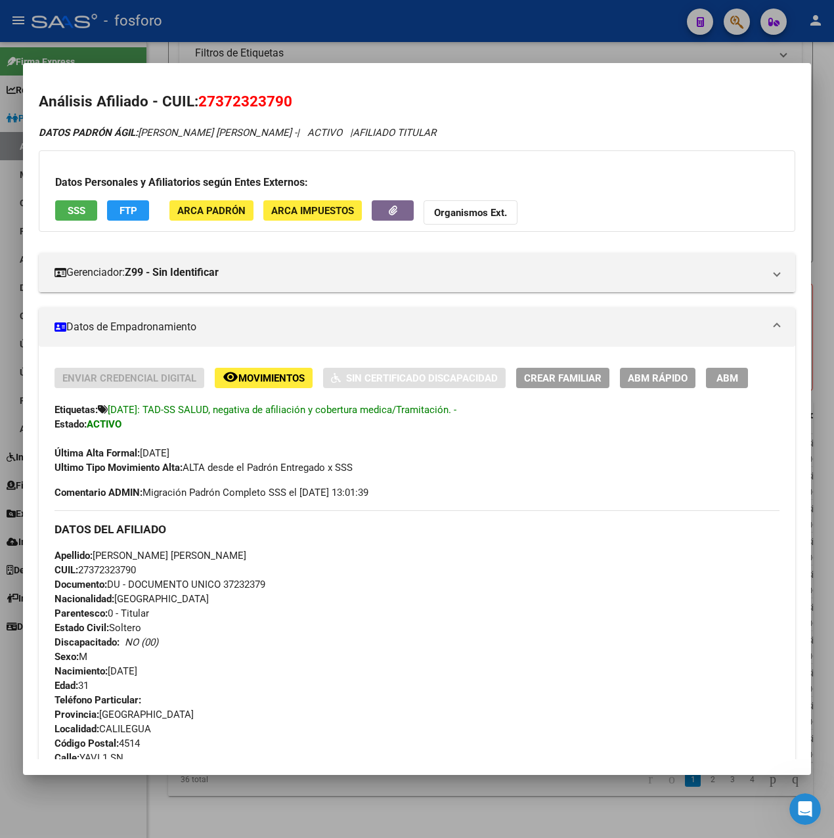
drag, startPoint x: 248, startPoint y: 414, endPoint x: 240, endPoint y: 439, distance: 27.0
click at [264, 441] on div "Última Alta Formal: [DATE]" at bounding box center [417, 445] width 725 height 29
drag, startPoint x: 167, startPoint y: 416, endPoint x: 183, endPoint y: 412, distance: 16.4
click at [183, 412] on div "Etiquetas: [DATE]: TAD-SS SALUD, negativa de afiliación y cobertura medica/Tram…" at bounding box center [417, 410] width 725 height 14
click at [197, 422] on div "Enviar Credencial Digital remove_red_eye Movimientos Sin Certificado Discapacid…" at bounding box center [417, 421] width 725 height 107
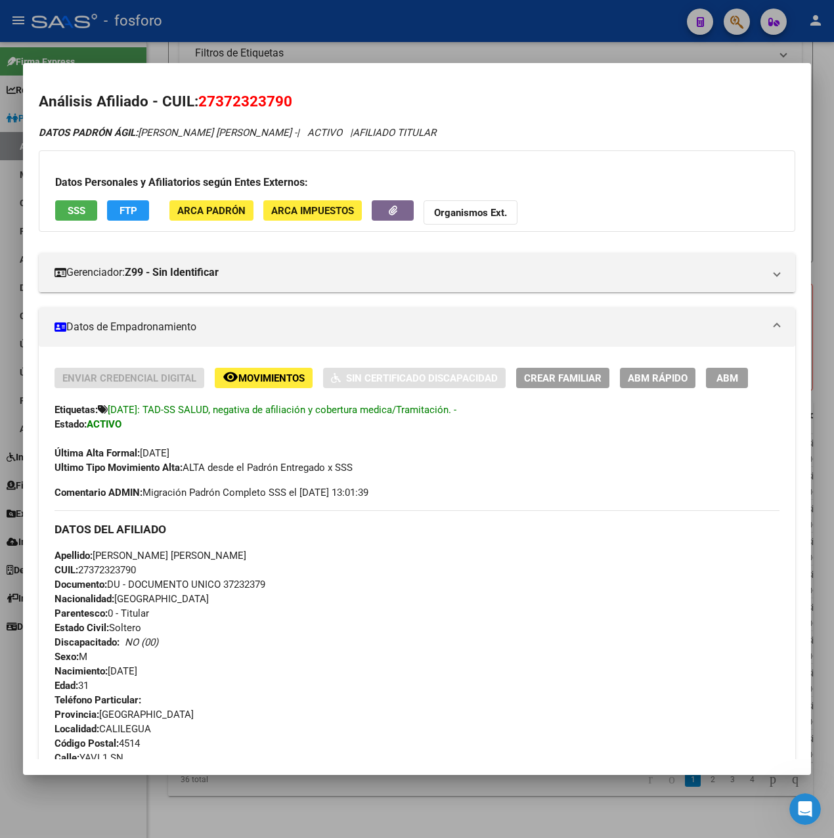
drag, startPoint x: 145, startPoint y: 410, endPoint x: 227, endPoint y: 410, distance: 81.4
click at [227, 410] on span "[DATE]: TAD-SS SALUD, negativa de afiliación y cobertura medica/Tramitación. -" at bounding box center [282, 410] width 349 height 12
drag, startPoint x: 227, startPoint y: 410, endPoint x: 234, endPoint y: 431, distance: 22.2
click at [234, 431] on div "Última Alta Formal: [DATE]" at bounding box center [417, 445] width 725 height 29
drag, startPoint x: 207, startPoint y: 101, endPoint x: 299, endPoint y: 101, distance: 91.9
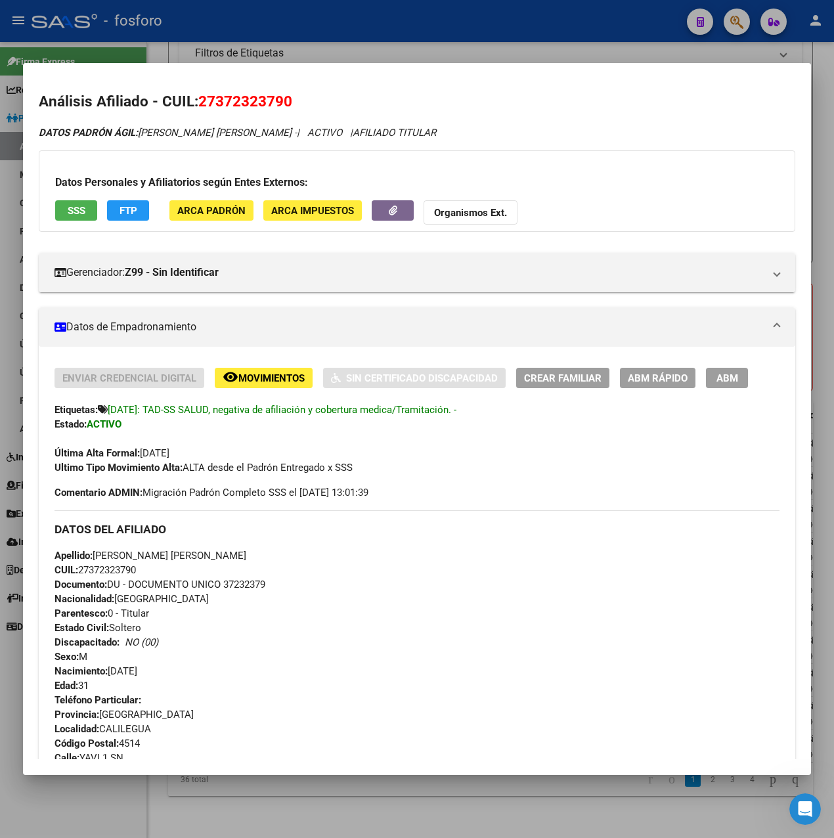
click at [299, 101] on h2 "Análisis Afiliado - CUIL: 27372323790" at bounding box center [417, 102] width 757 height 22
drag, startPoint x: 299, startPoint y: 101, endPoint x: 272, endPoint y: 99, distance: 27.0
copy span "27372323790"
